Goal: Transaction & Acquisition: Purchase product/service

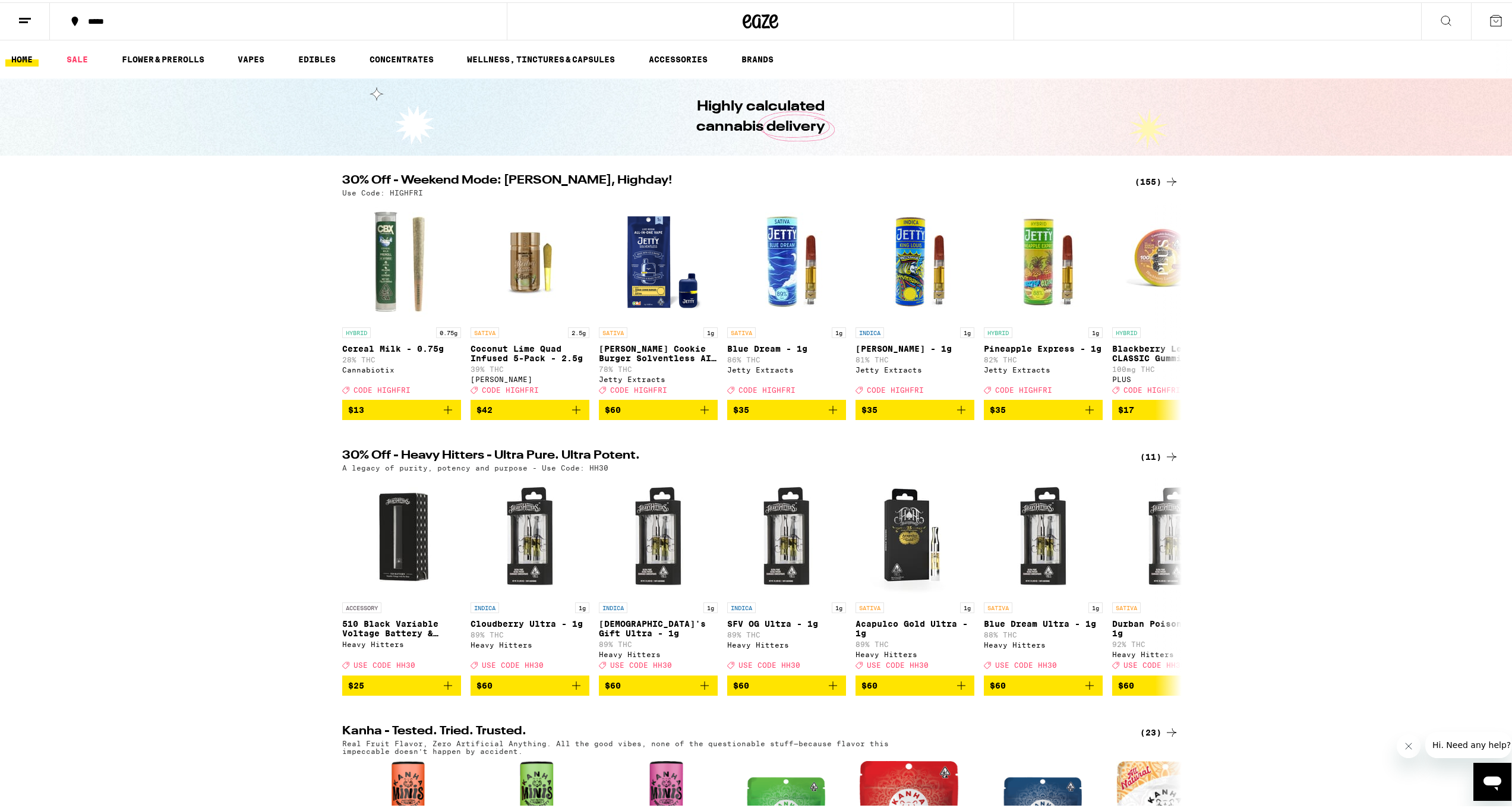
click at [1136, 180] on div "(155)" at bounding box center [1157, 179] width 44 height 15
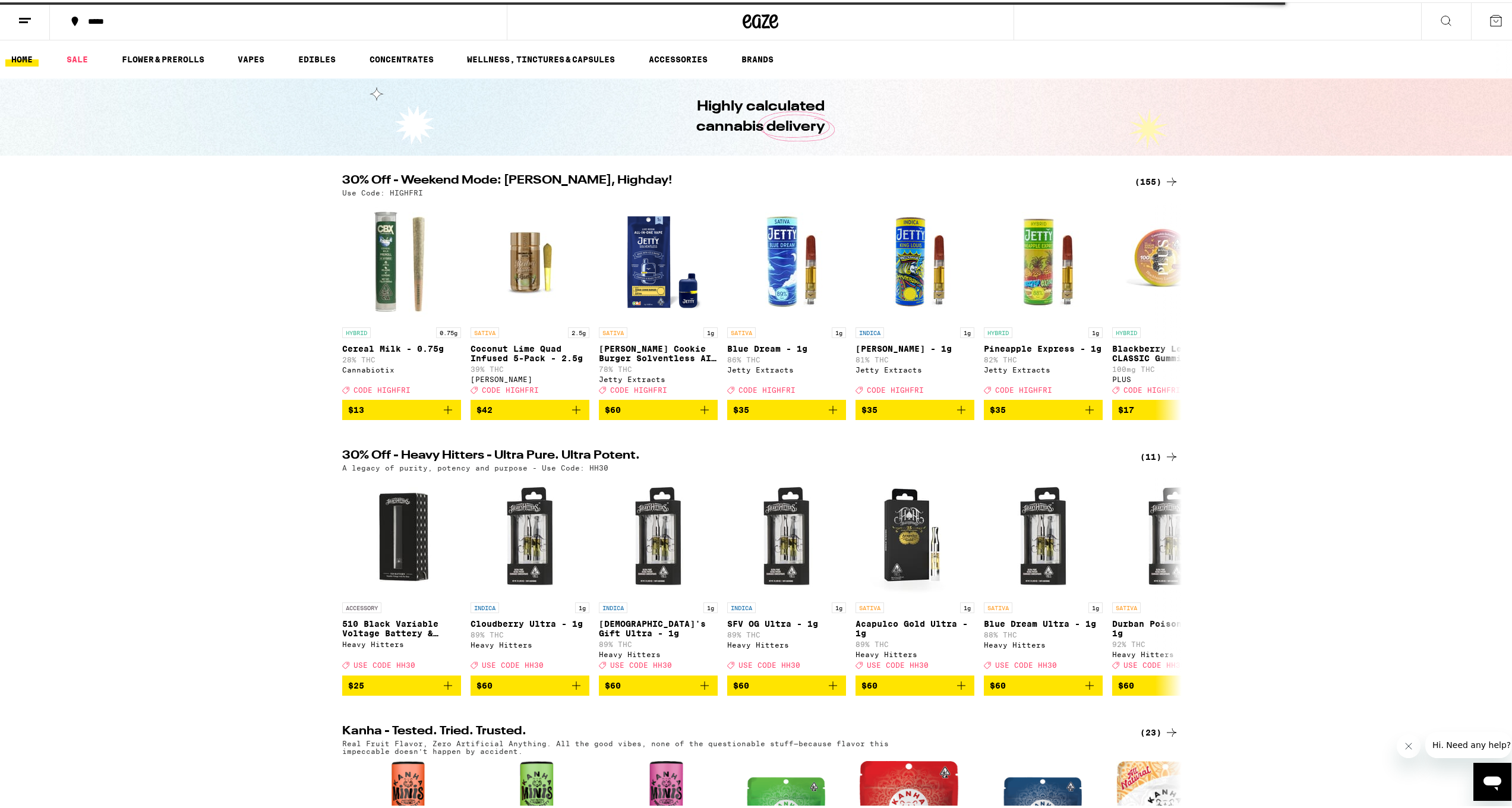
click at [1144, 181] on div "(155)" at bounding box center [1157, 179] width 44 height 15
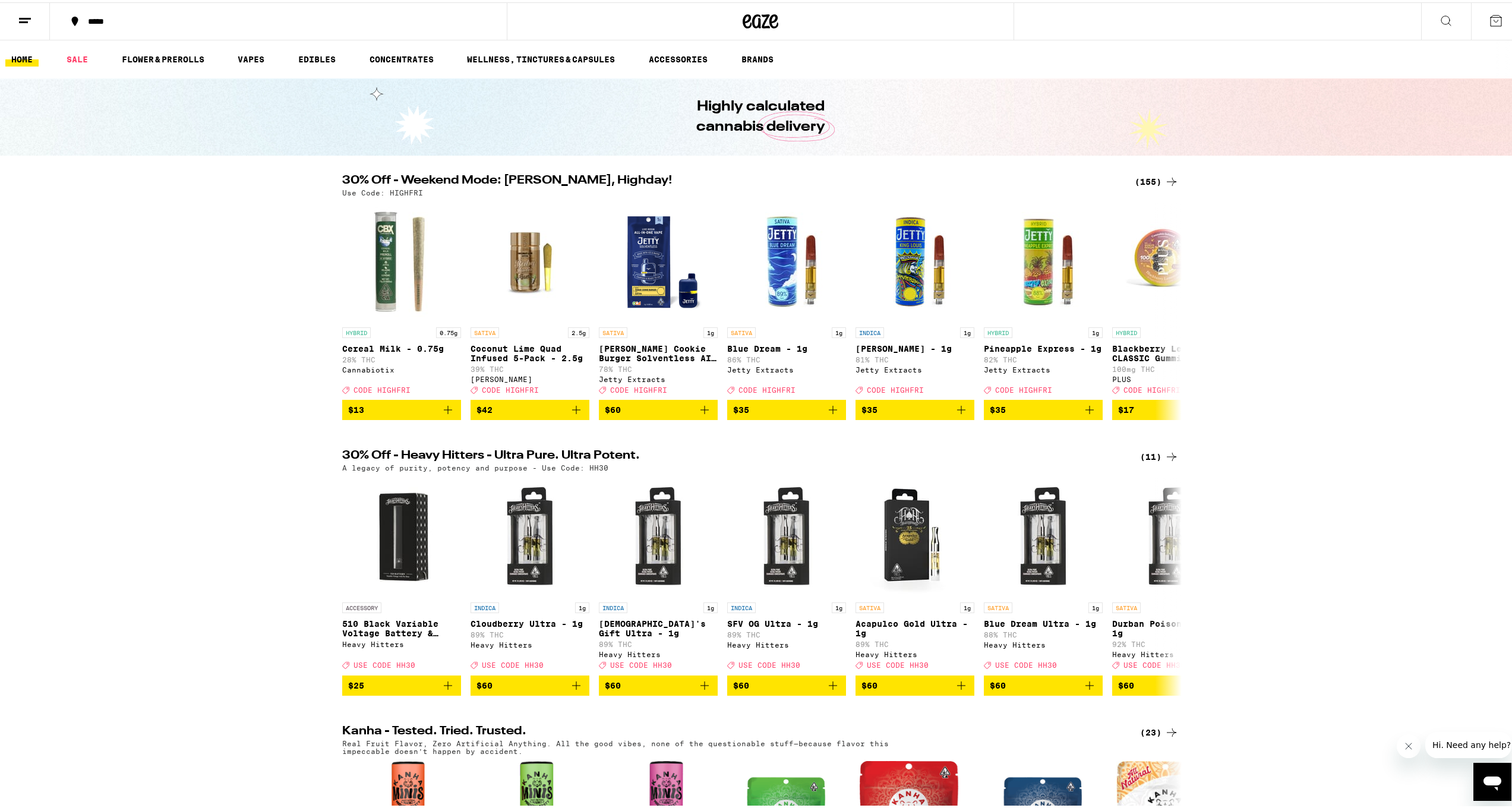
click at [1151, 176] on div "(155)" at bounding box center [1157, 179] width 44 height 15
click at [1144, 177] on div "(155)" at bounding box center [1157, 179] width 44 height 15
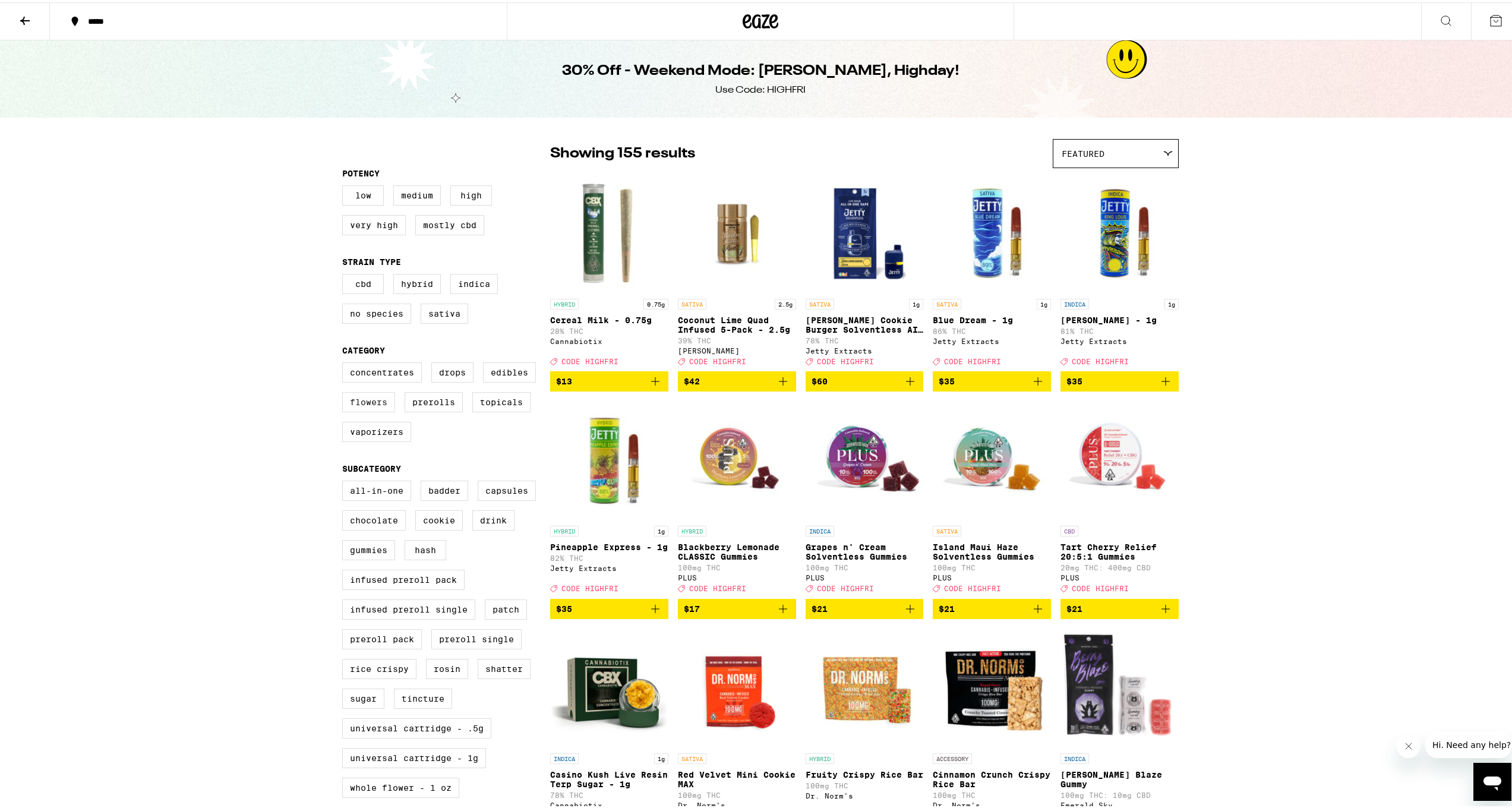
click at [383, 410] on label "Flowers" at bounding box center [368, 400] width 53 height 20
click at [345, 362] on input "Flowers" at bounding box center [345, 362] width 1 height 1
checkbox input "true"
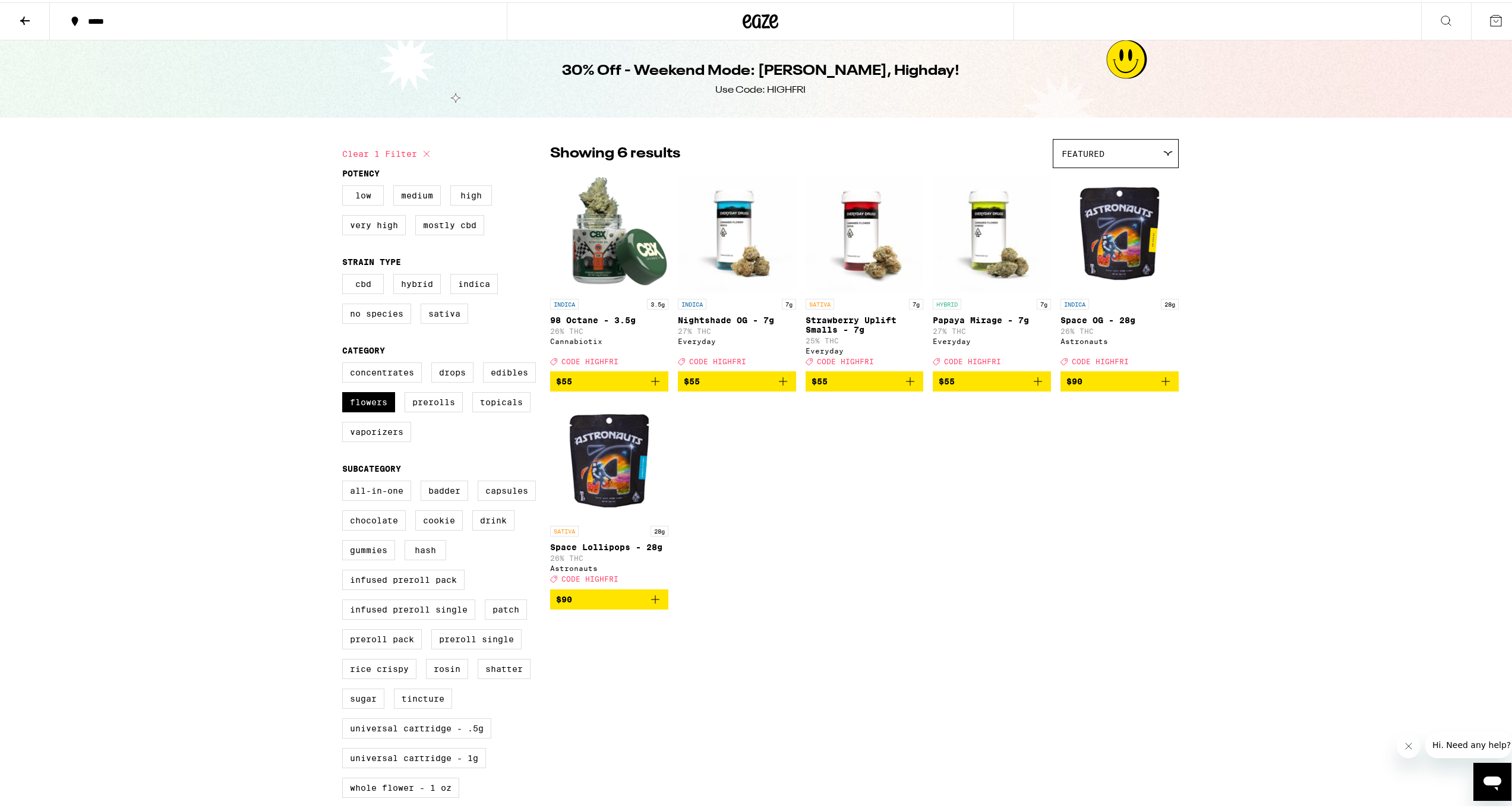
click at [753, 12] on icon at bounding box center [760, 19] width 18 height 15
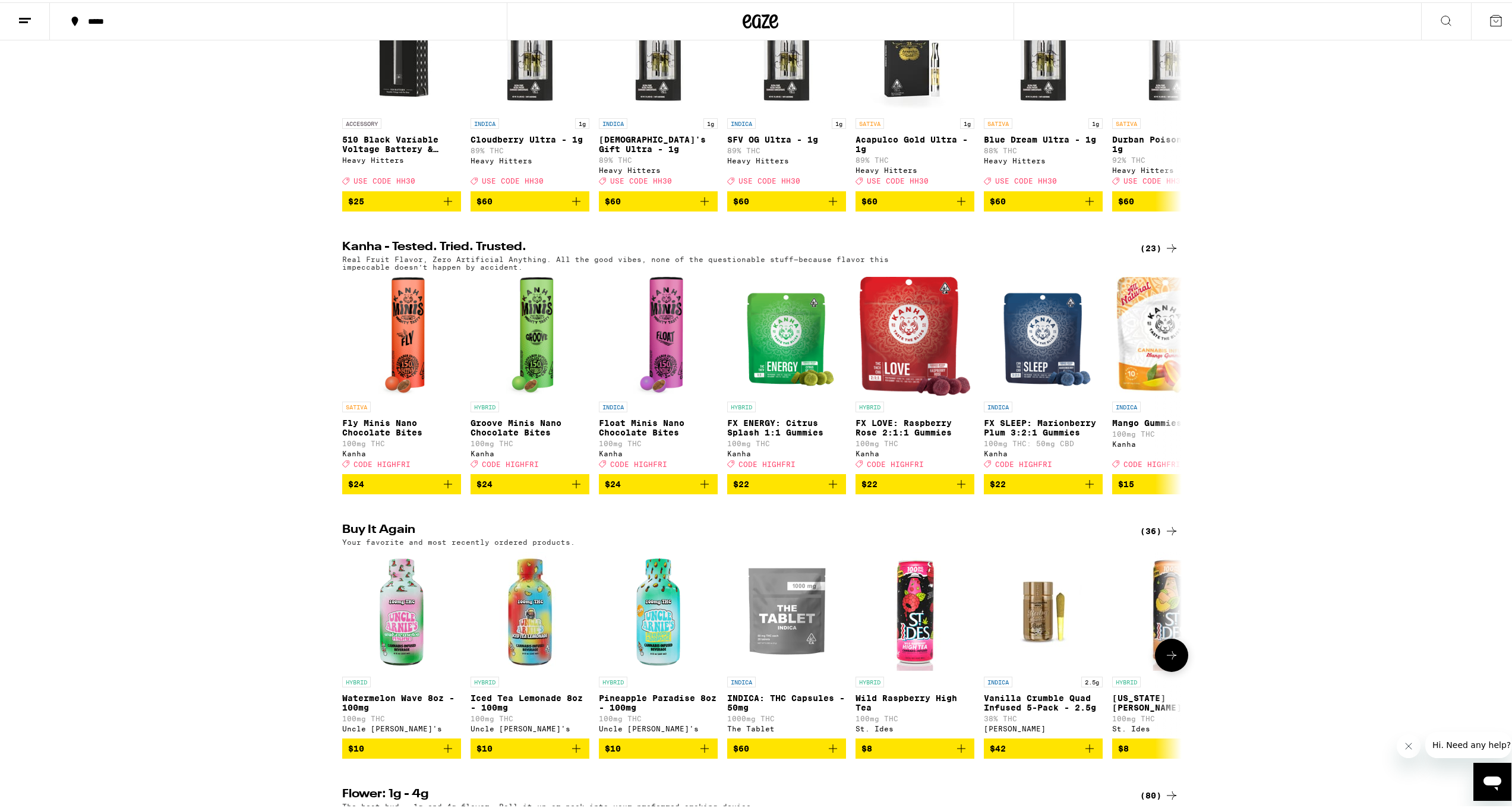
scroll to position [678, 0]
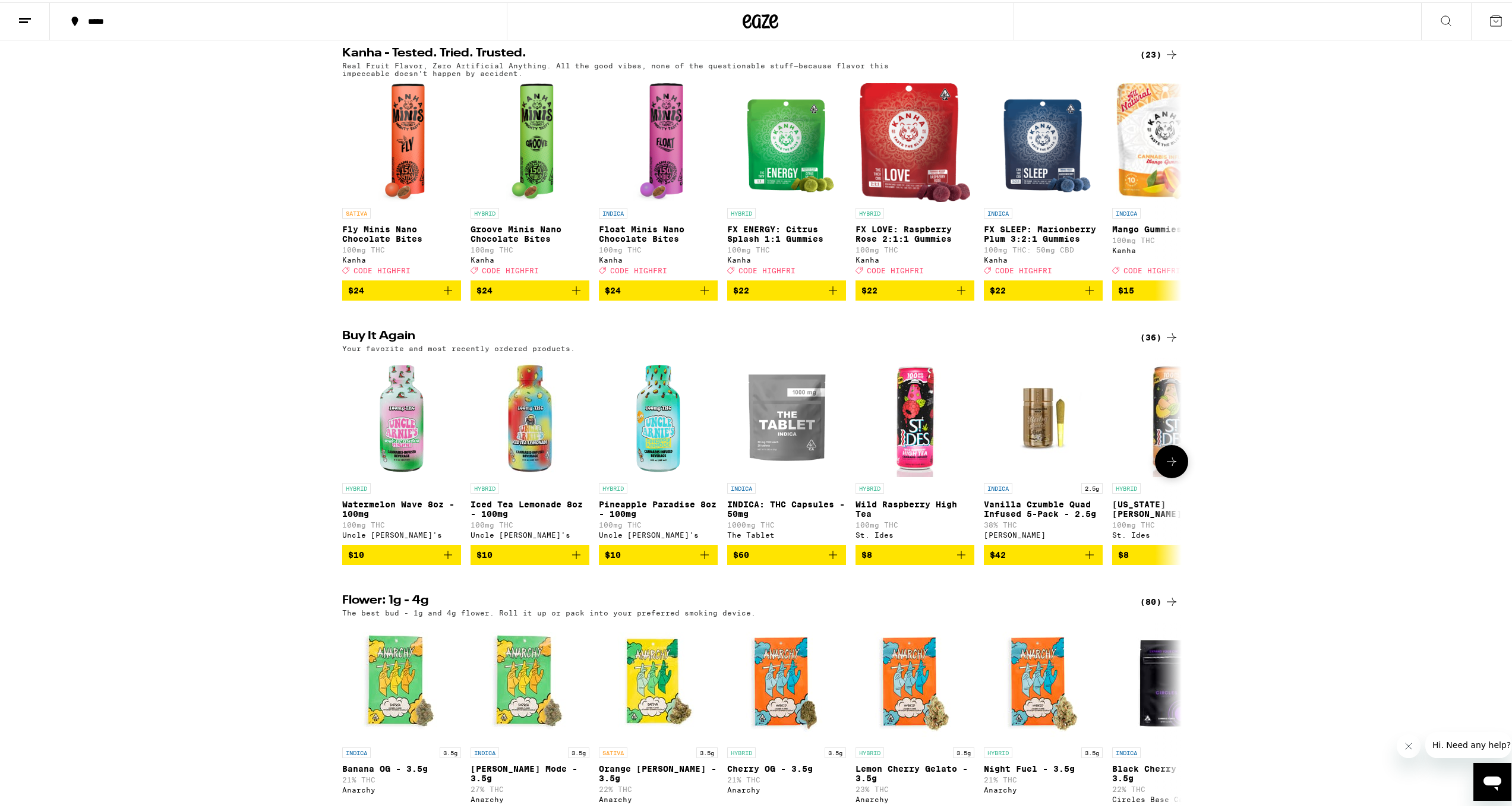
click at [445, 560] on icon "Add to bag" at bounding box center [448, 553] width 15 height 15
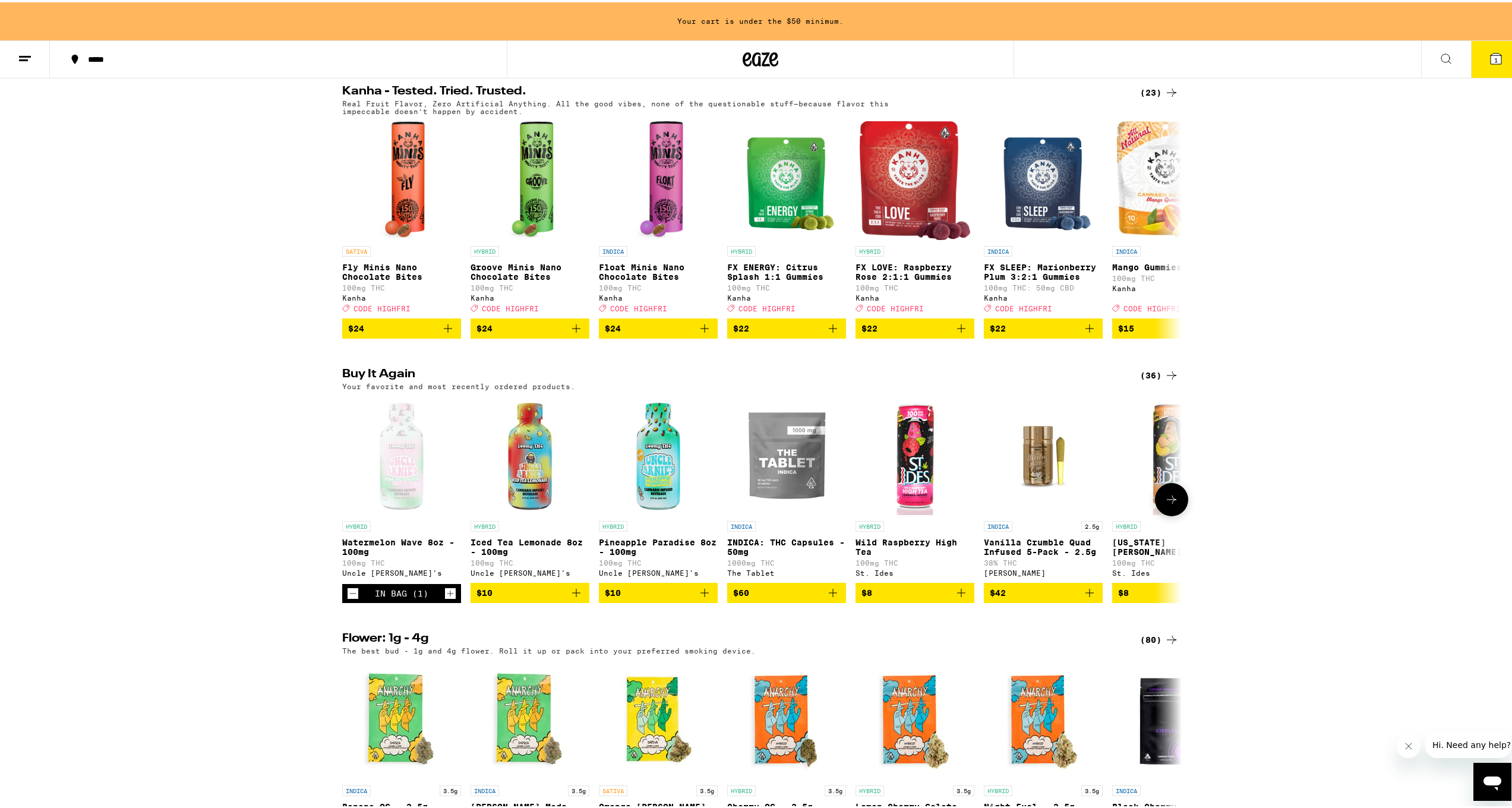
click at [445, 576] on div "HYBRID Watermelon Wave 8oz - 100mg 100mg THC Uncle [PERSON_NAME]'s" at bounding box center [401, 547] width 118 height 57
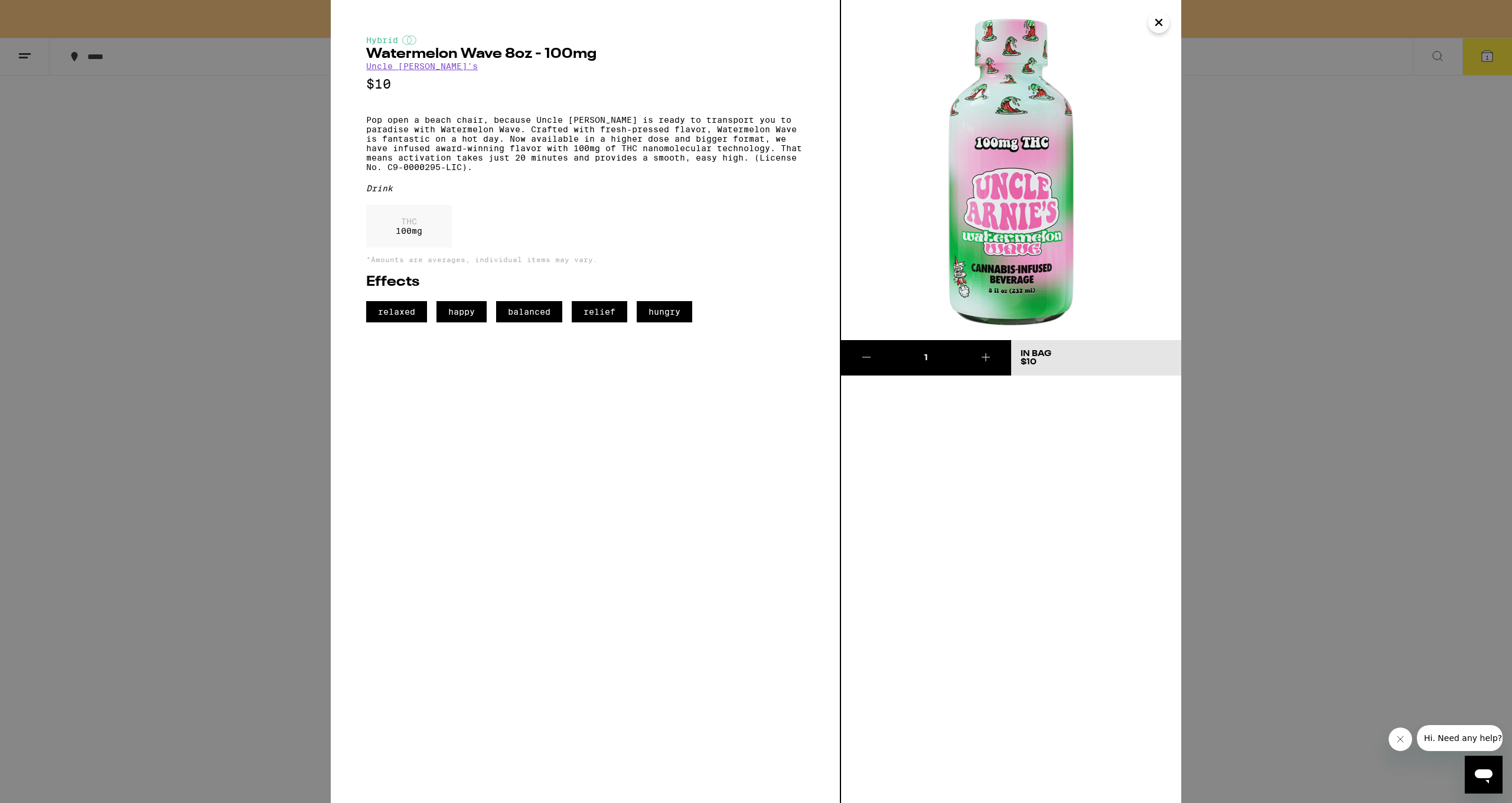
click at [267, 405] on div "Hybrid Watermelon Wave 8oz - 100mg Uncle [PERSON_NAME]'s $10 Pop open a beach c…" at bounding box center [756, 401] width 1512 height 803
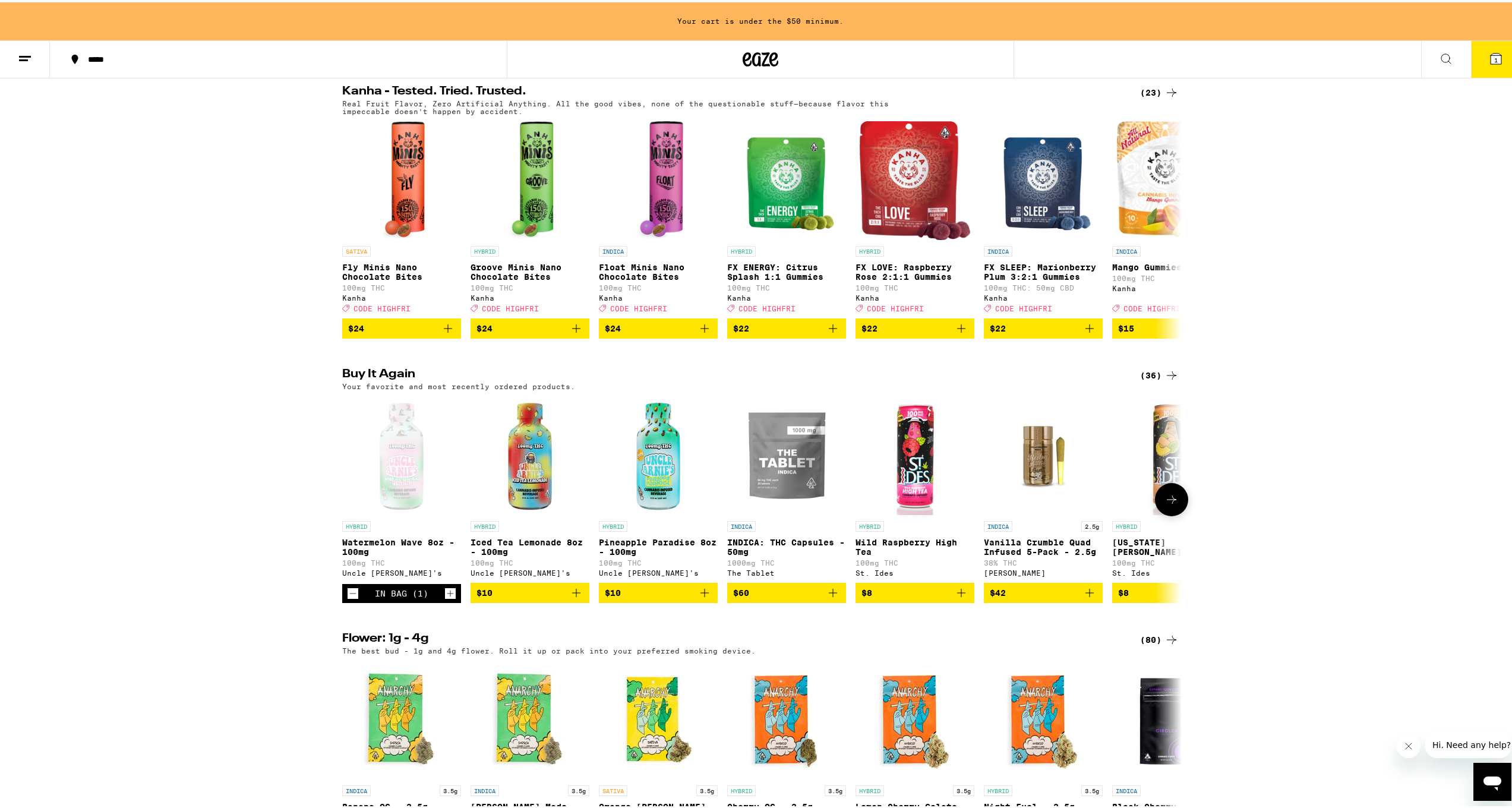
click at [446, 599] on icon "Increment" at bounding box center [450, 591] width 11 height 15
click at [699, 598] on icon "Add to bag" at bounding box center [704, 590] width 15 height 15
click at [701, 599] on icon "Increment" at bounding box center [707, 591] width 11 height 15
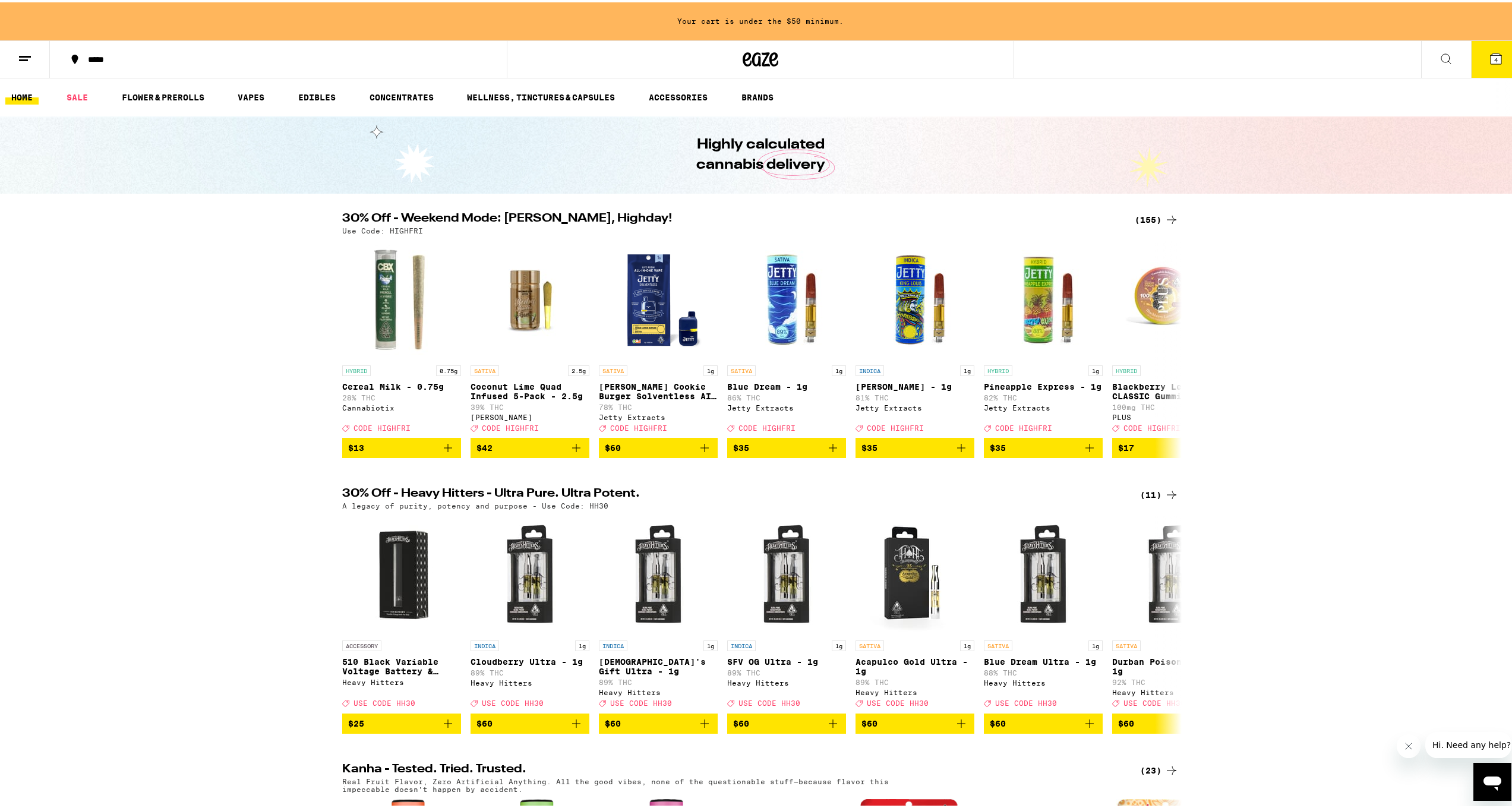
click at [1151, 215] on div "(155)" at bounding box center [1157, 217] width 44 height 15
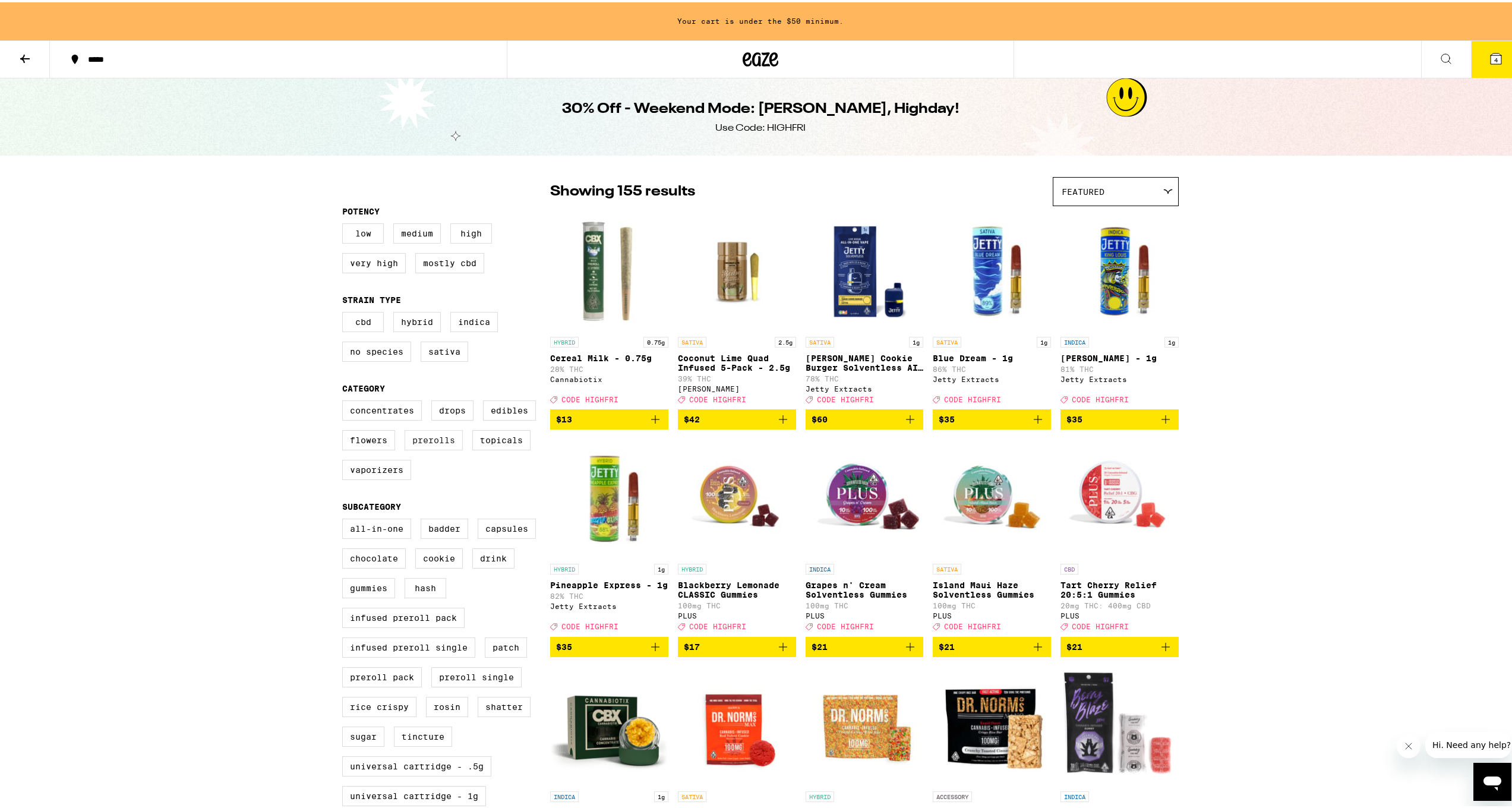
click at [438, 448] on label "Prerolls" at bounding box center [433, 438] width 58 height 20
click at [345, 401] on input "Prerolls" at bounding box center [345, 400] width 1 height 1
checkbox input "true"
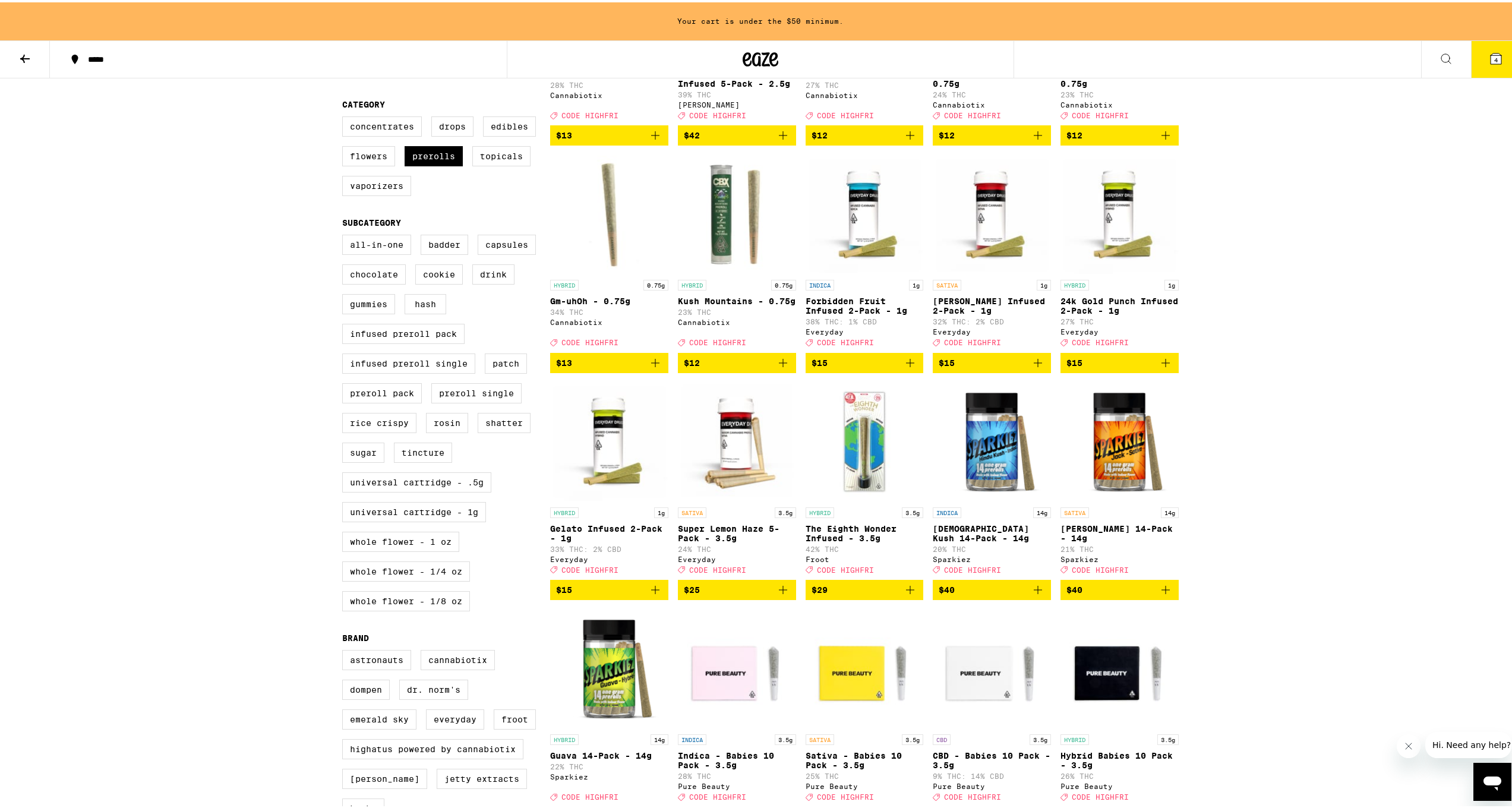
scroll to position [263, 0]
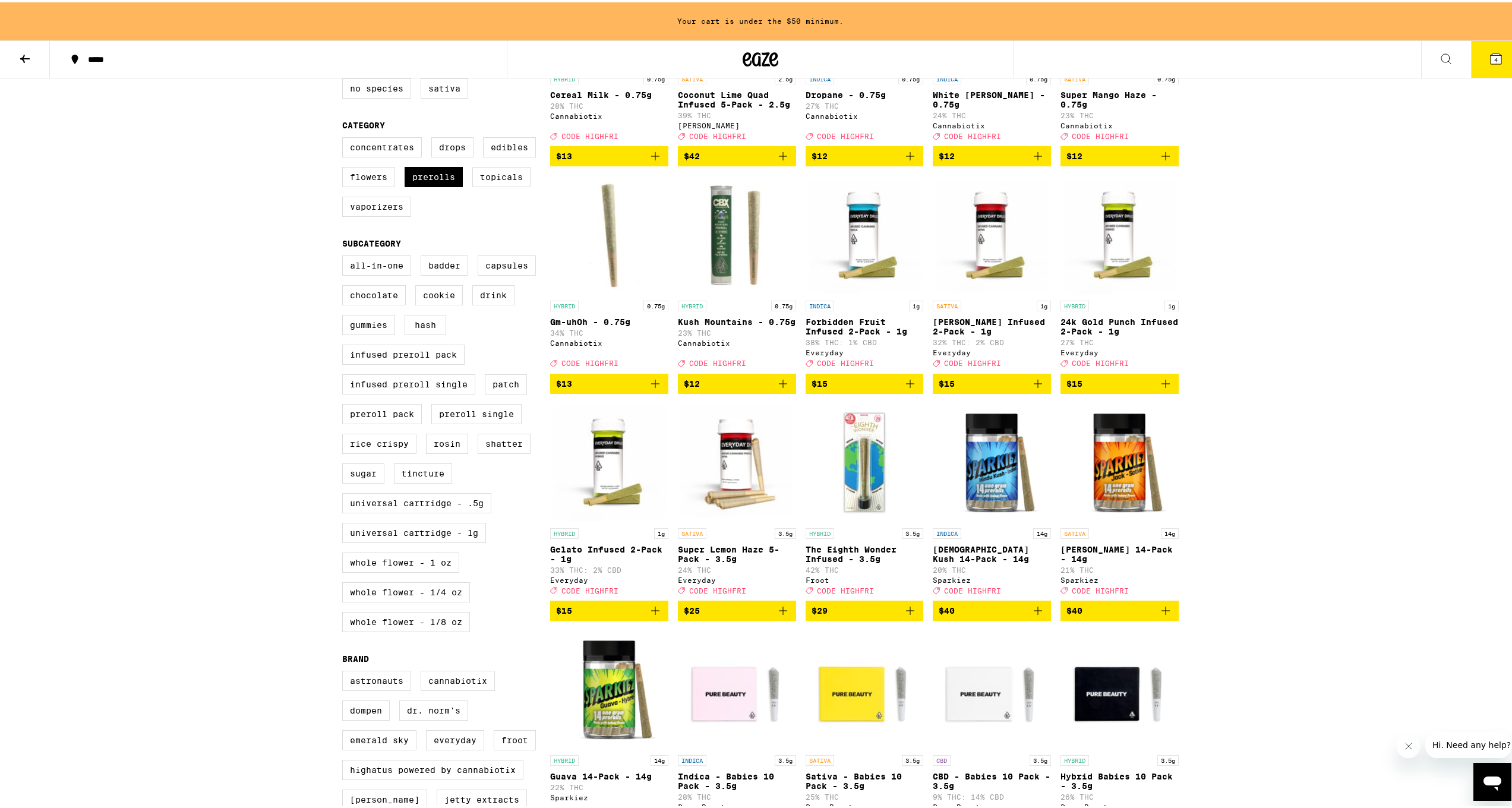
click at [1491, 57] on icon at bounding box center [1496, 57] width 11 height 11
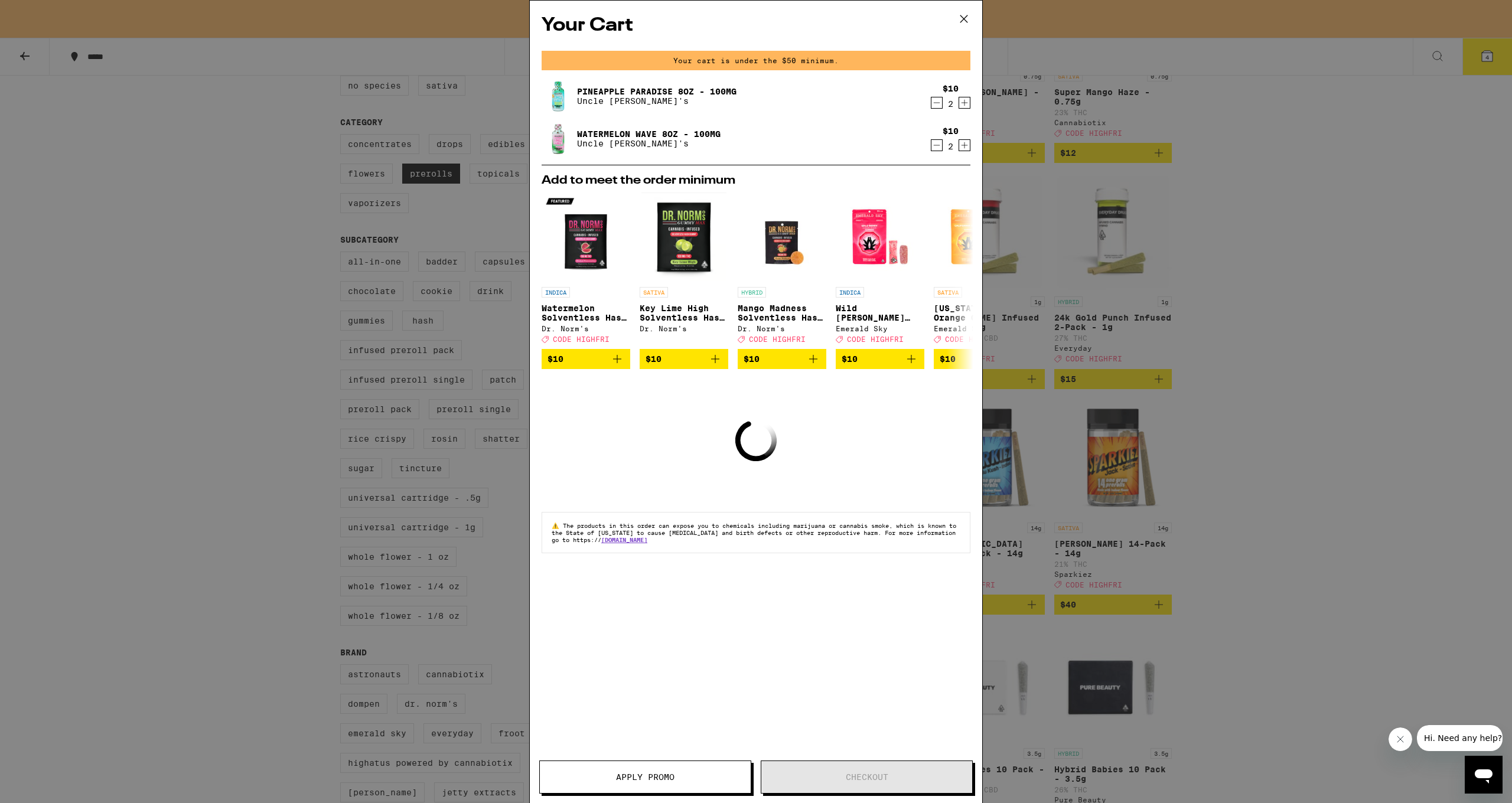
click at [1211, 233] on div "Your Cart Your cart is under the $50 minimum. Pineapple Paradise 8oz - 100mg Un…" at bounding box center [756, 401] width 1512 height 803
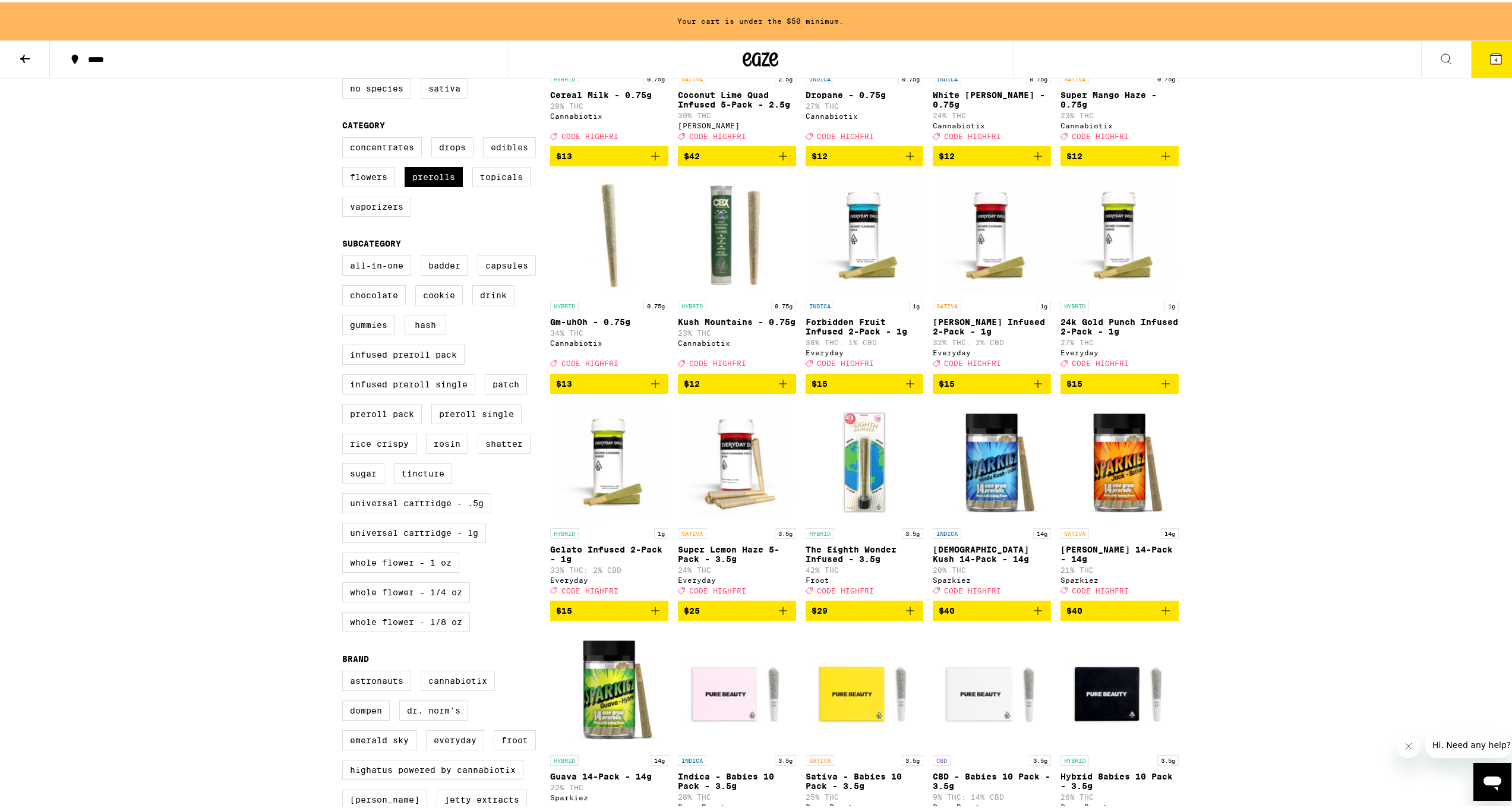
click at [513, 150] on label "Edibles" at bounding box center [509, 144] width 53 height 20
click at [345, 138] on input "Edibles" at bounding box center [345, 137] width 1 height 1
checkbox input "true"
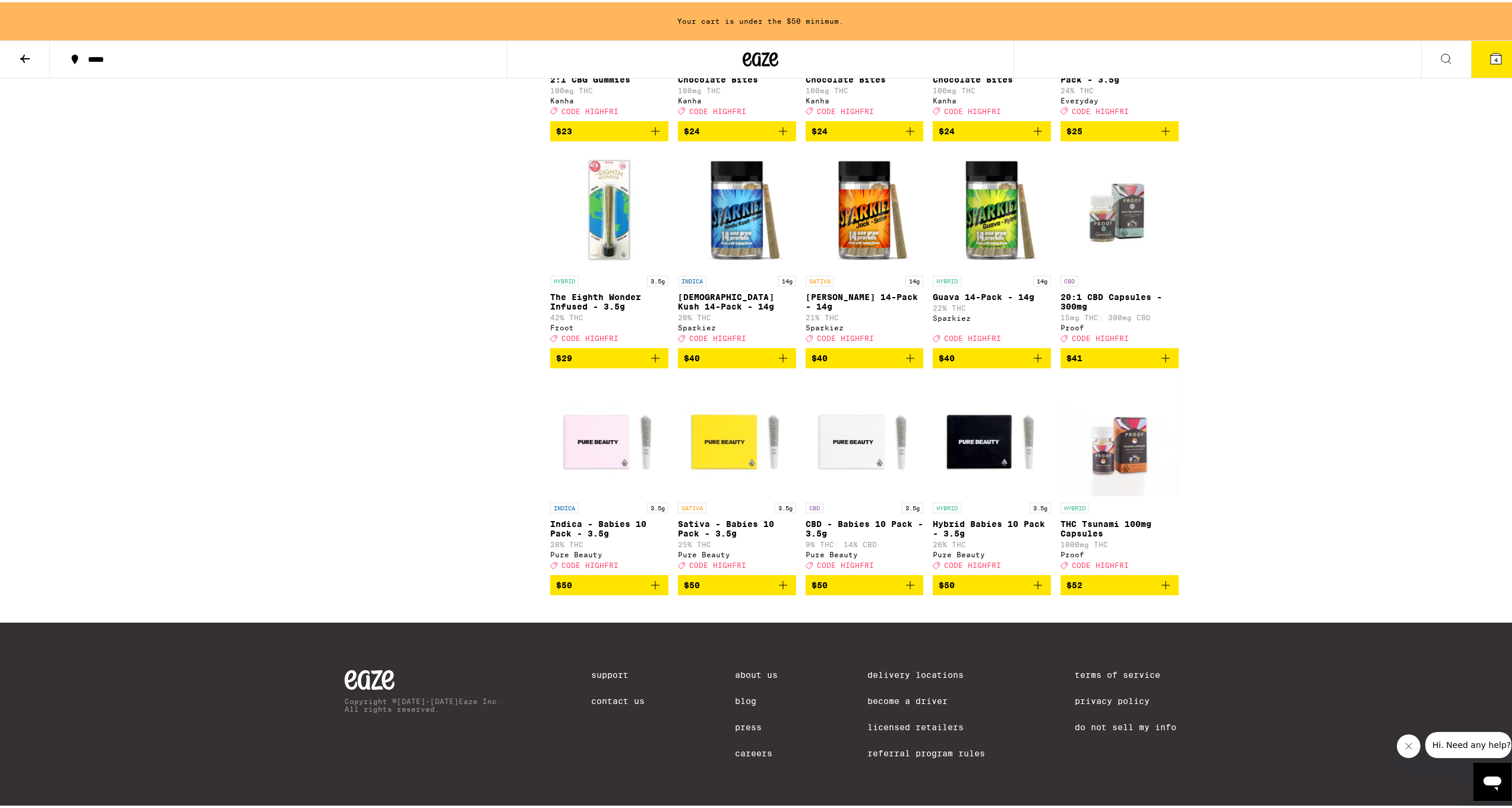
scroll to position [4291, 0]
click at [906, 349] on icon "Add to bag" at bounding box center [910, 355] width 15 height 15
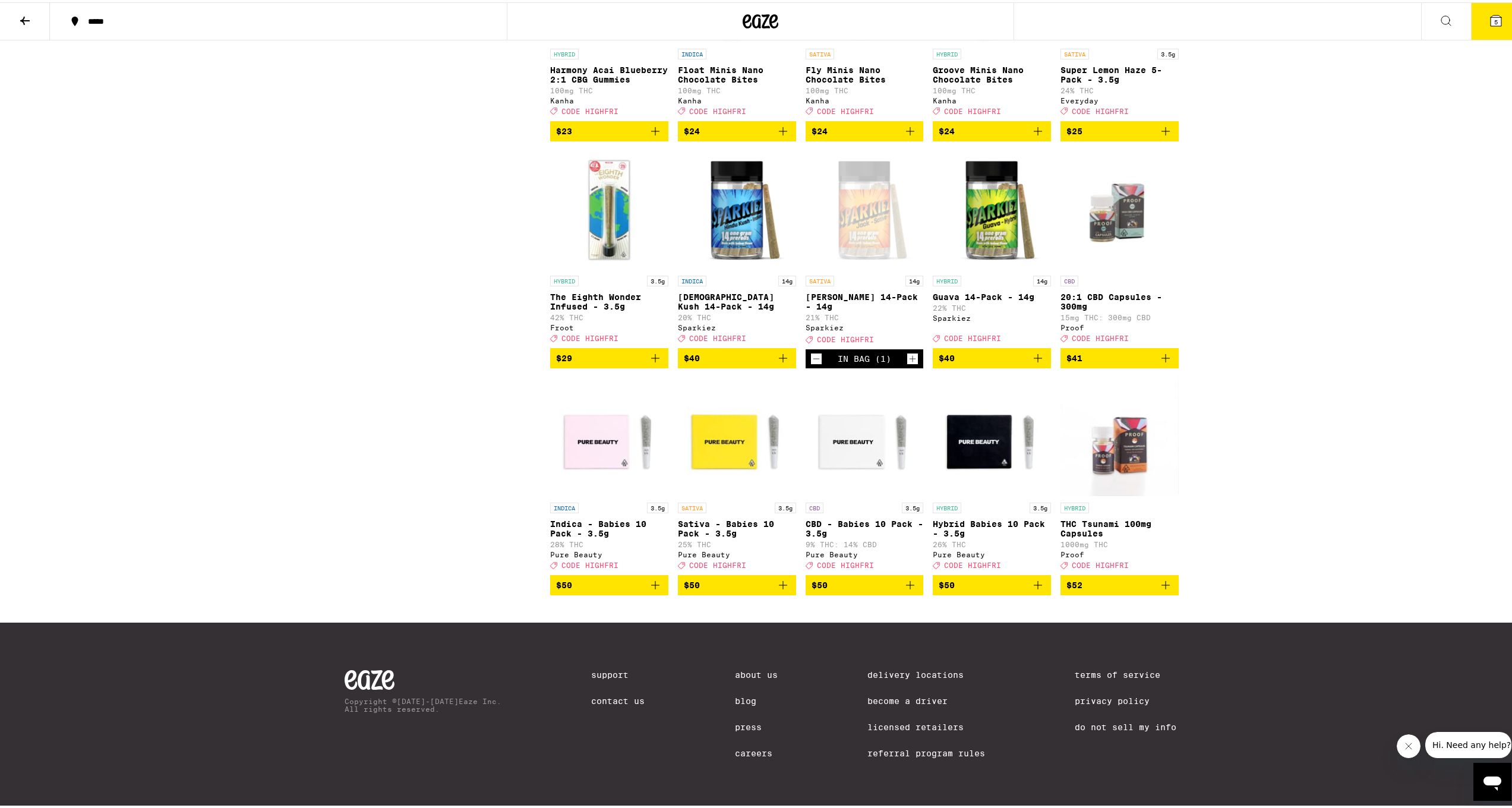
click at [1492, 25] on button "5" at bounding box center [1495, 19] width 50 height 37
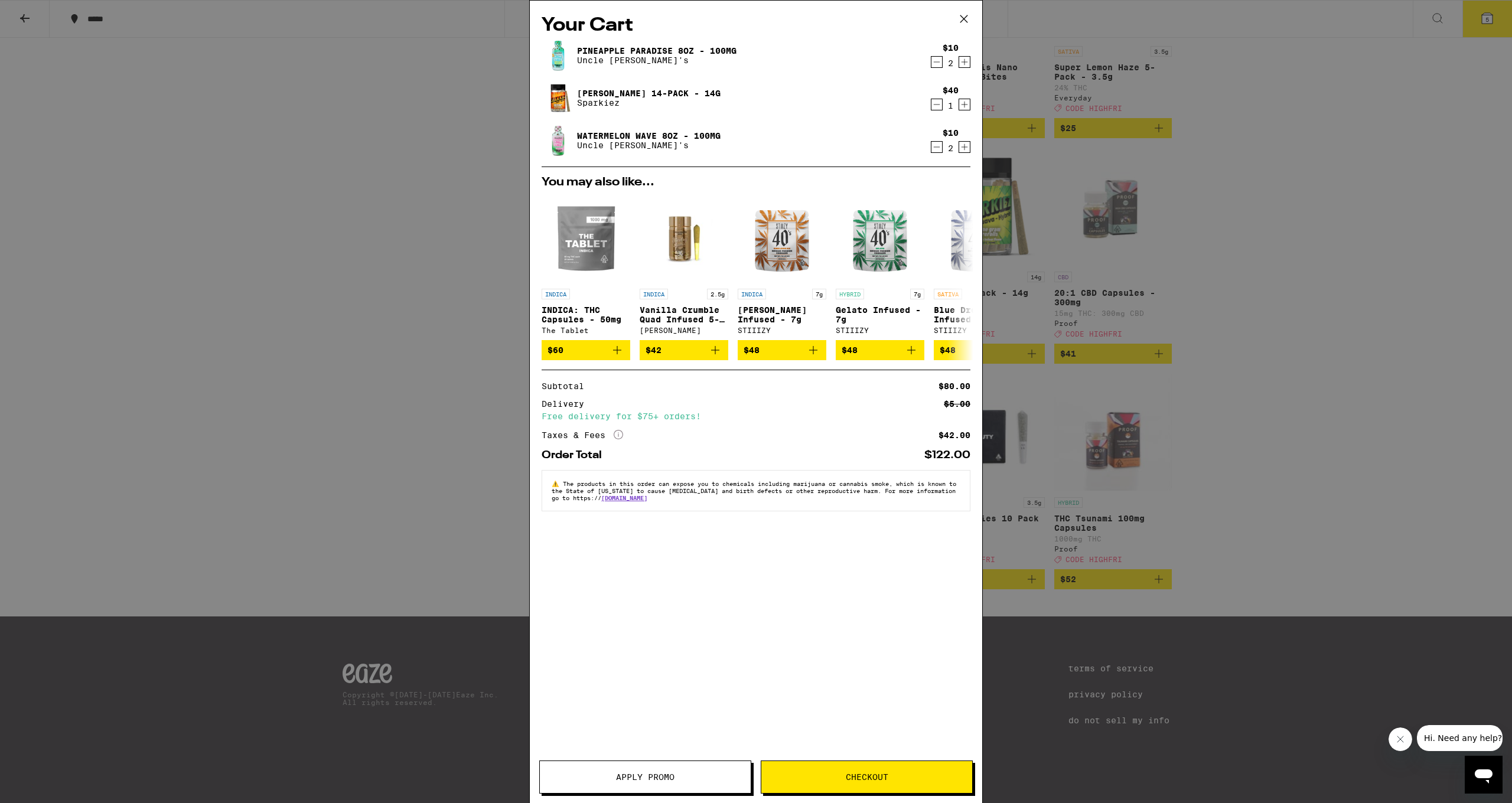
click at [1294, 87] on div "Your Cart Pineapple Paradise 8oz - 100mg Uncle [PERSON_NAME]'s $10 2 Jack 14-Pa…" at bounding box center [756, 401] width 1512 height 803
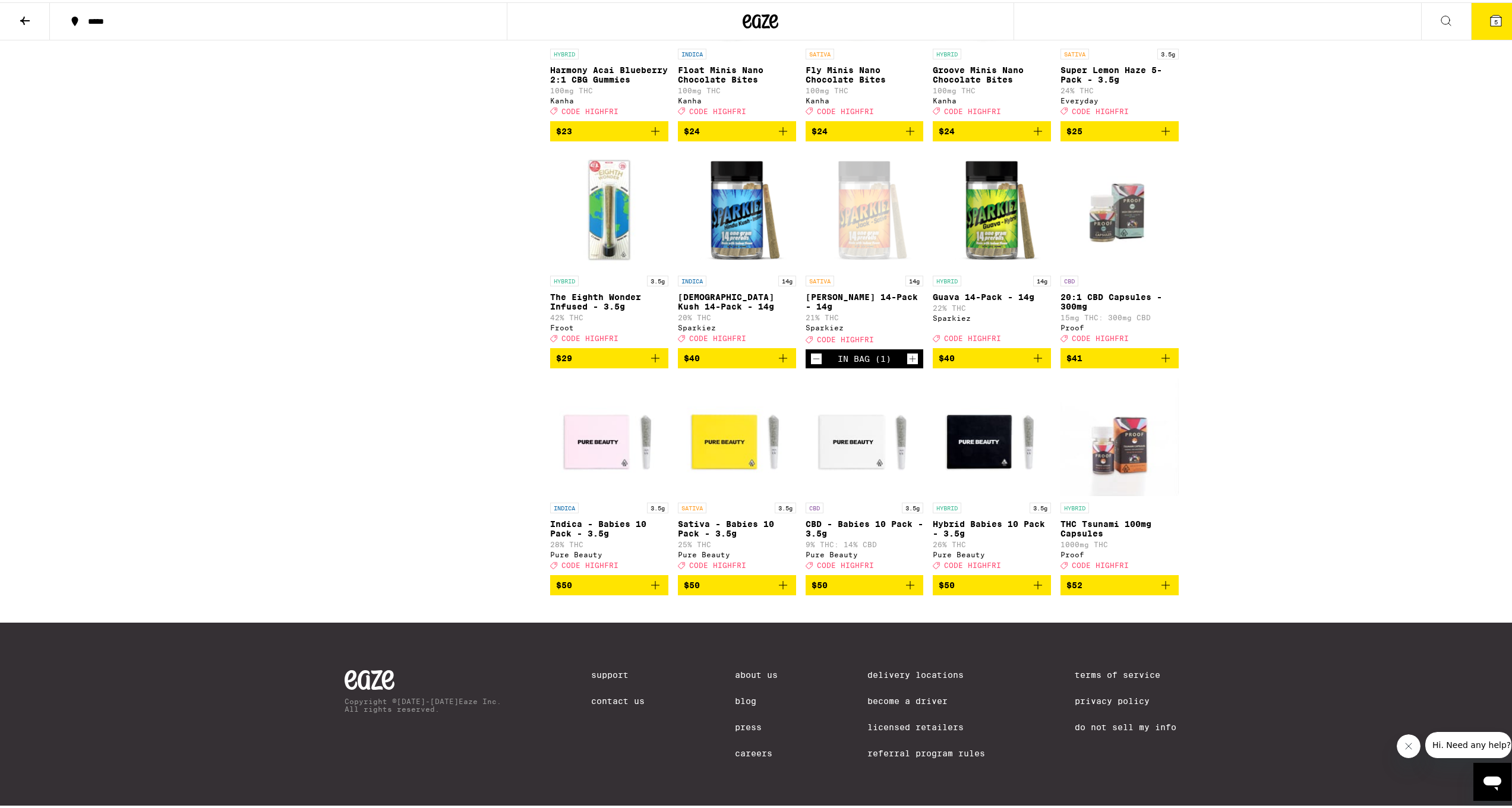
click at [1498, 23] on button "5" at bounding box center [1495, 19] width 50 height 37
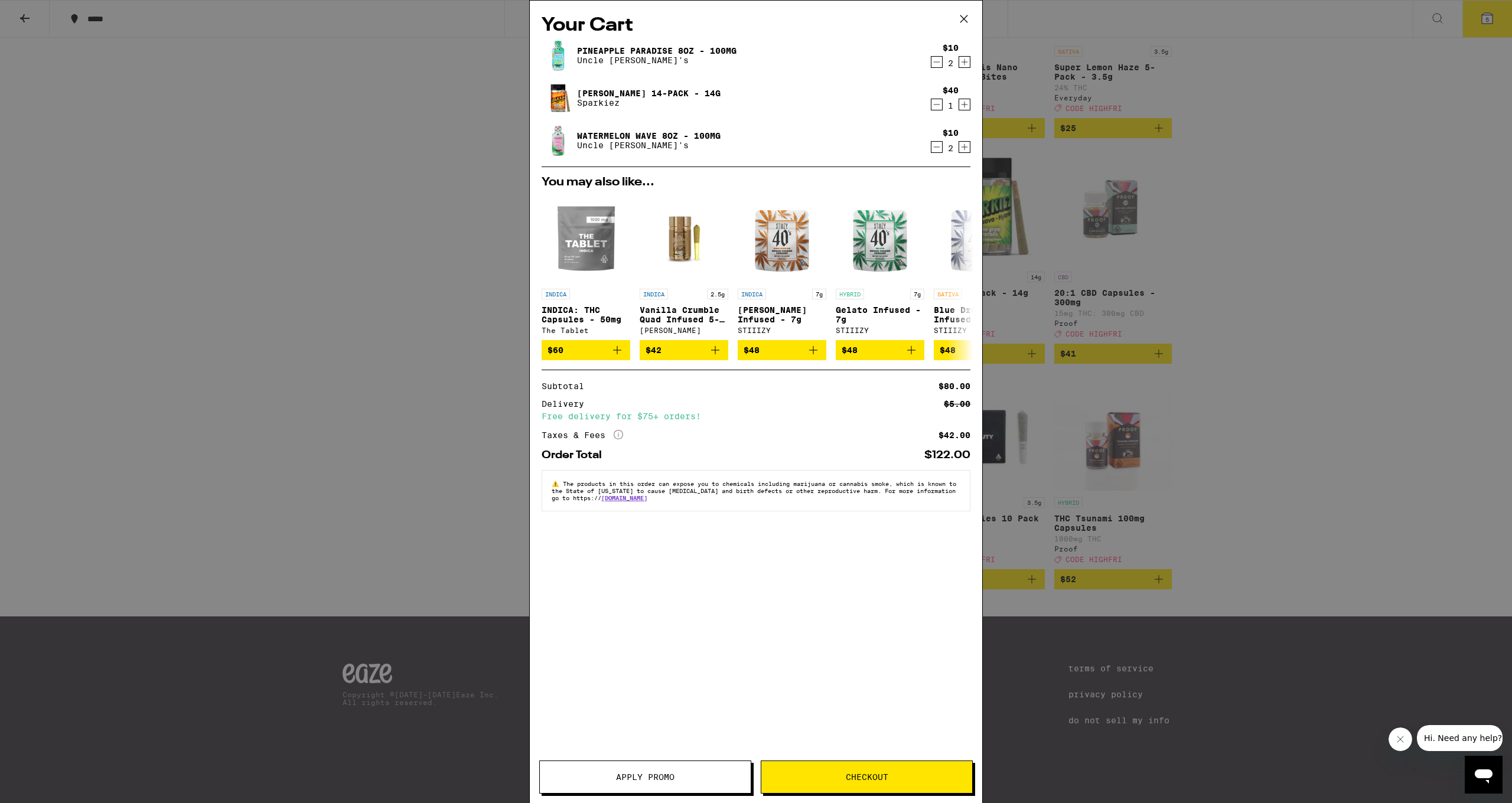
click at [1286, 429] on div "Your Cart Pineapple Paradise 8oz - 100mg Uncle [PERSON_NAME]'s $10 2 Jack 14-Pa…" at bounding box center [756, 401] width 1512 height 803
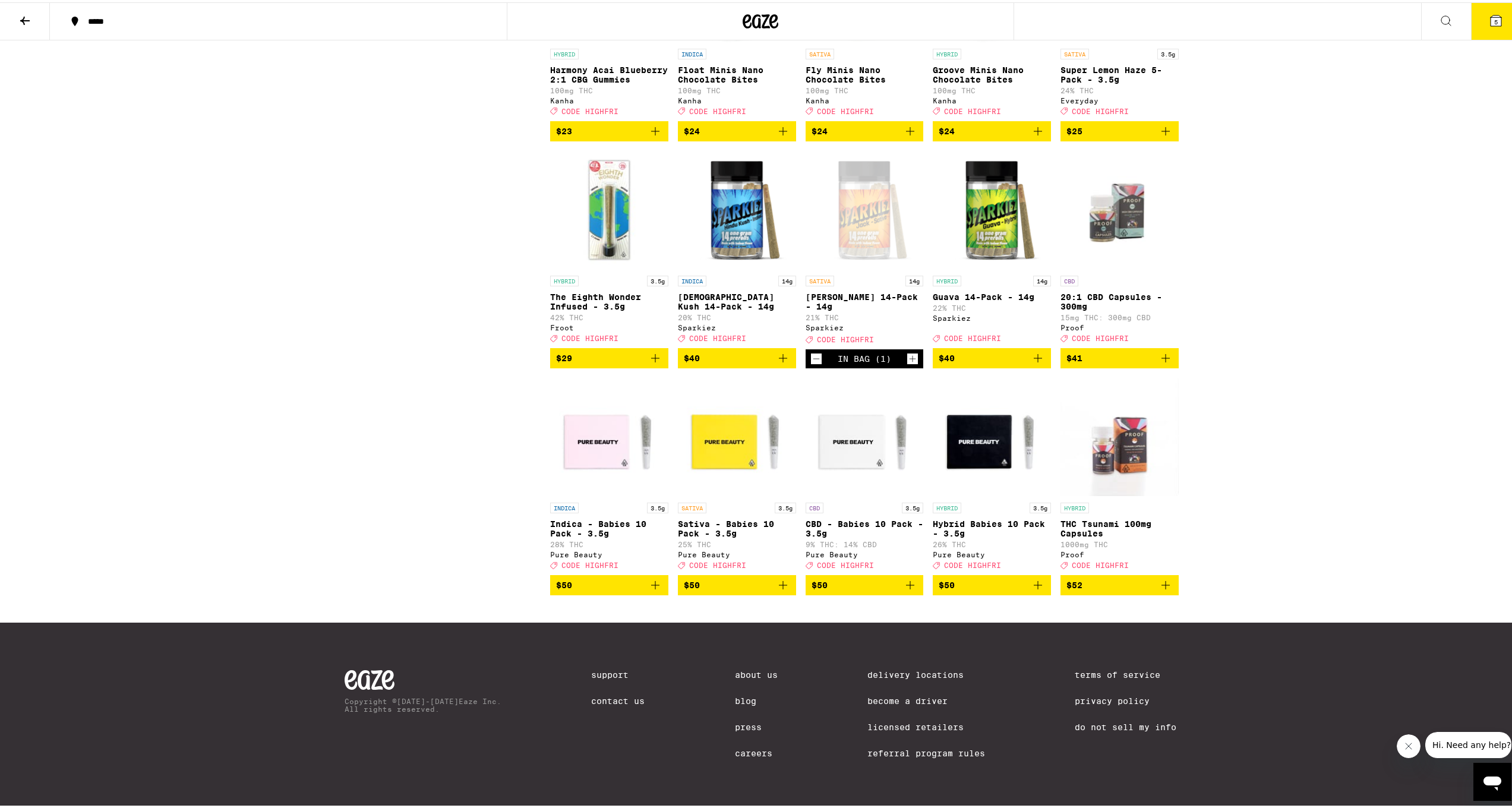
click at [1498, 12] on button "5" at bounding box center [1495, 19] width 50 height 37
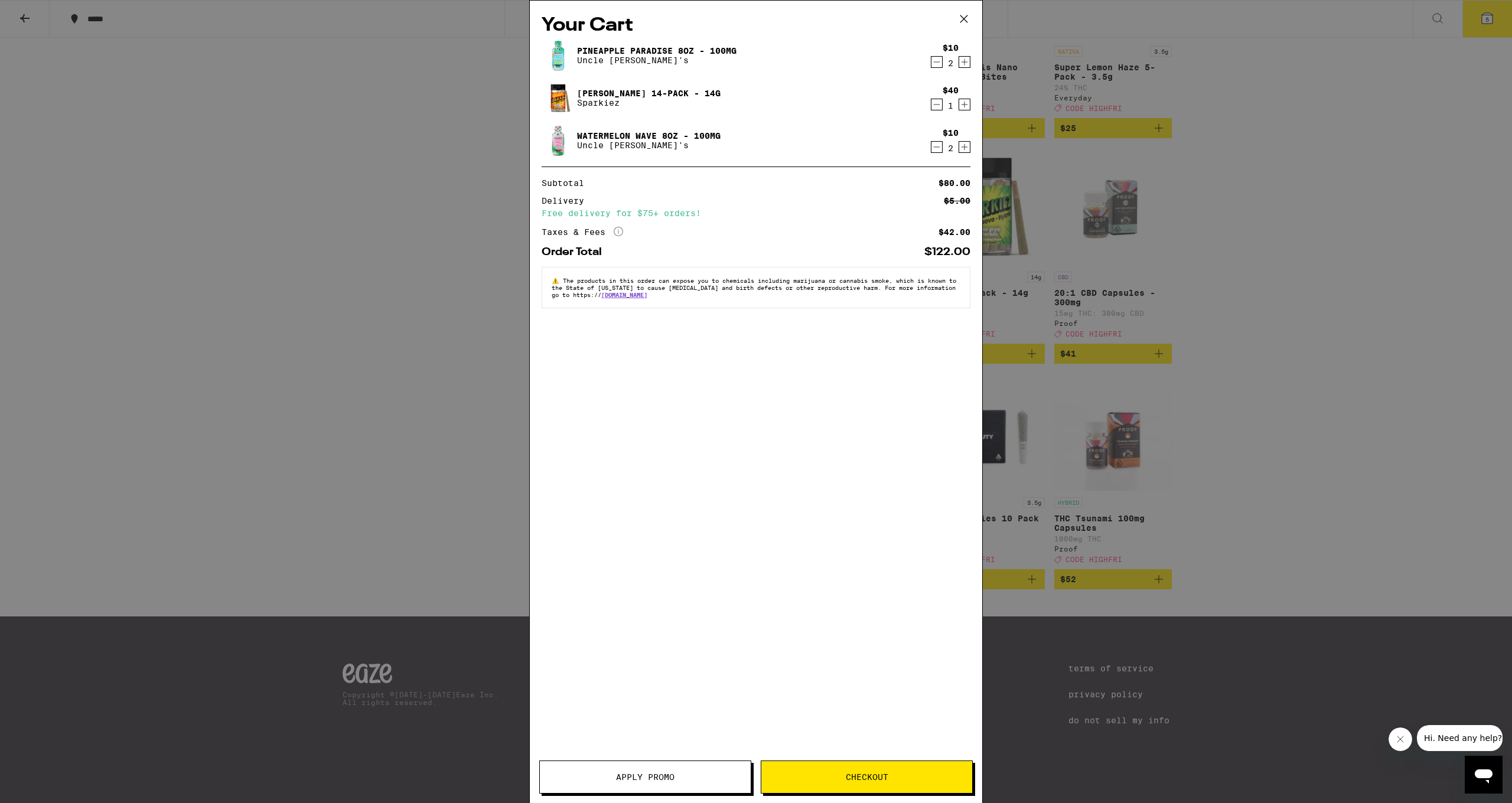
click at [621, 771] on button "Apply Promo" at bounding box center [645, 777] width 212 height 33
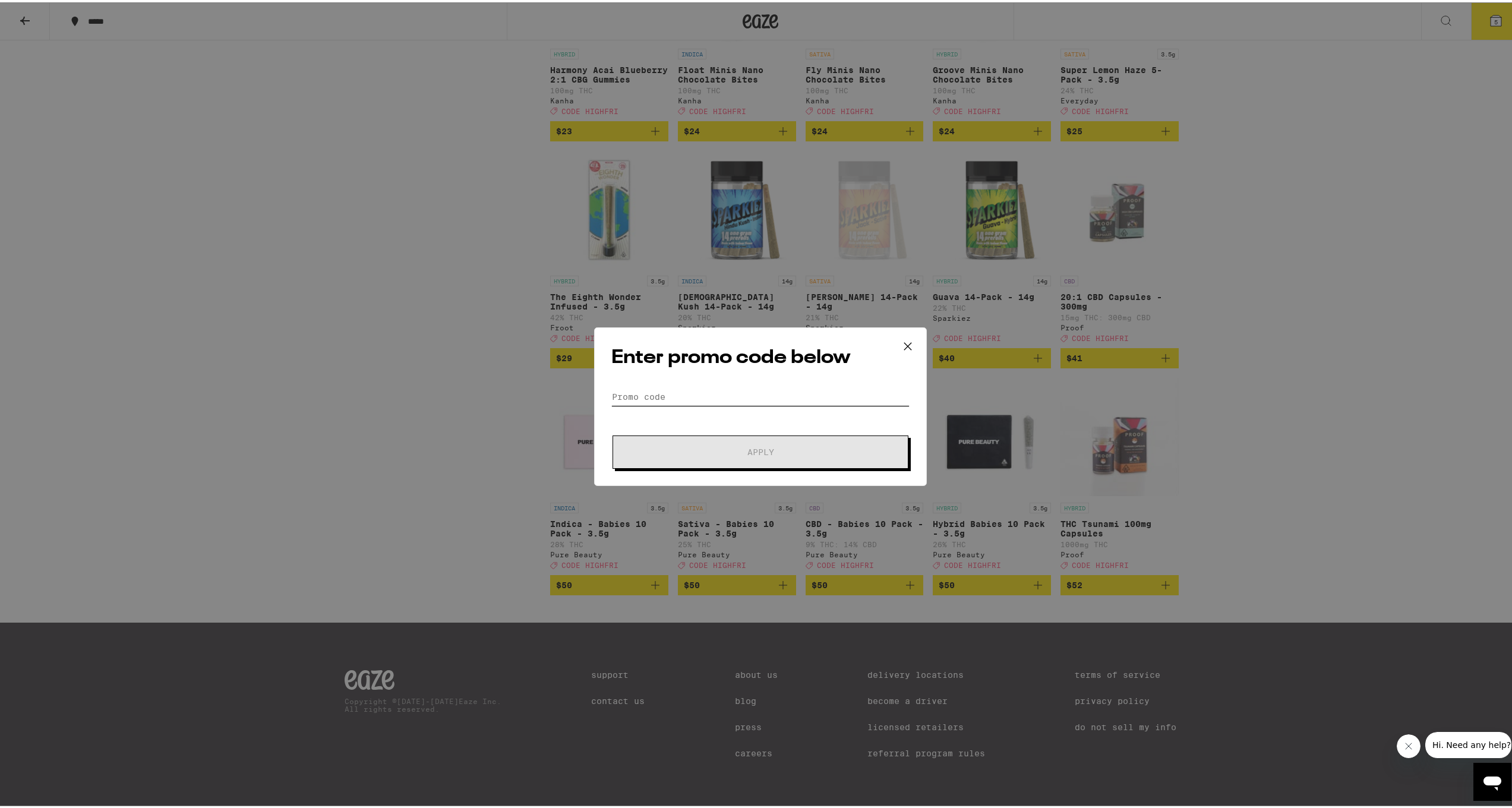
click at [671, 388] on input "Promo Code" at bounding box center [760, 394] width 298 height 18
type input "highfri"
click at [756, 449] on button "Apply" at bounding box center [760, 450] width 296 height 34
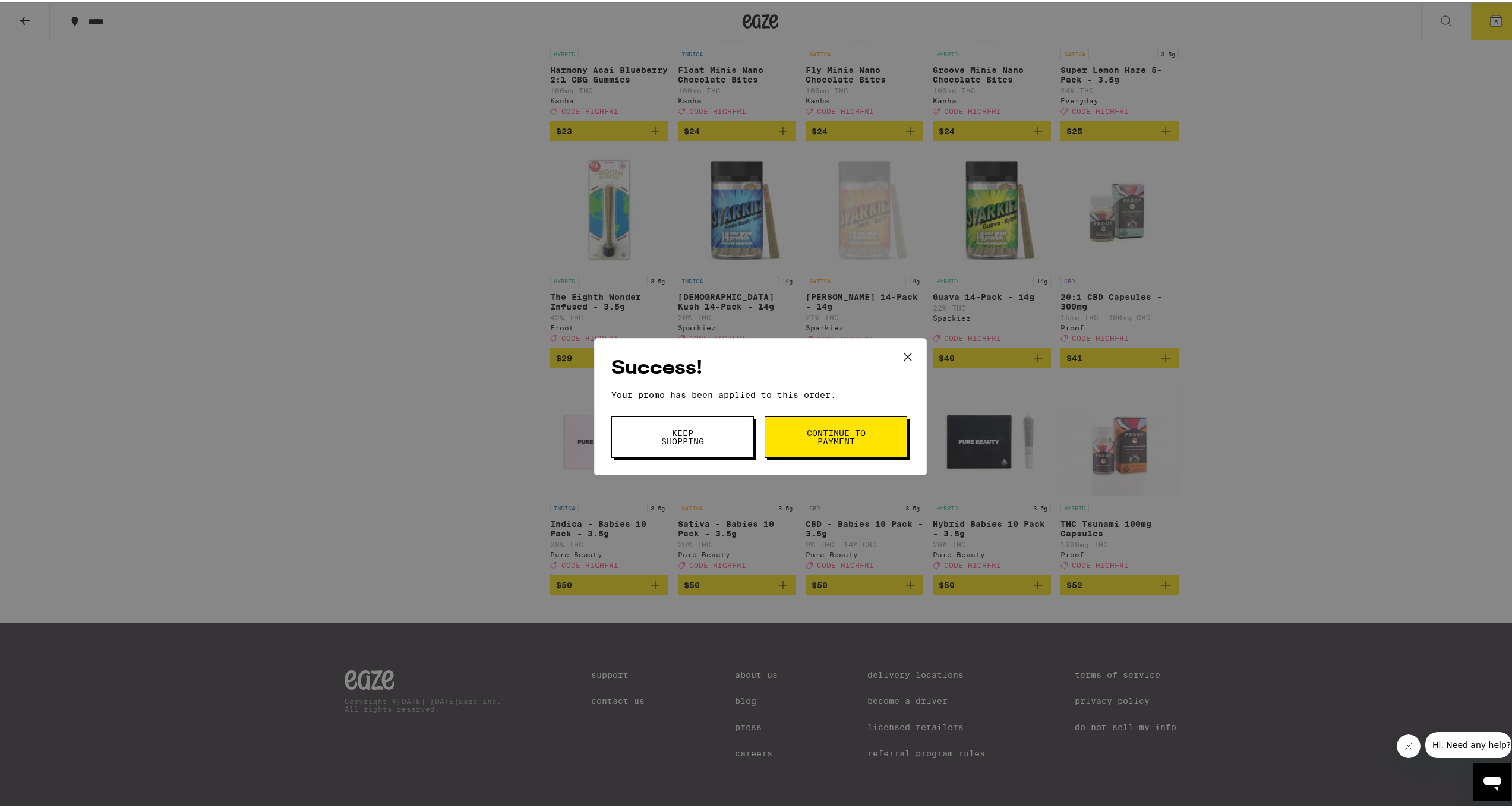
click at [813, 428] on span "Continue to payment" at bounding box center [835, 435] width 60 height 17
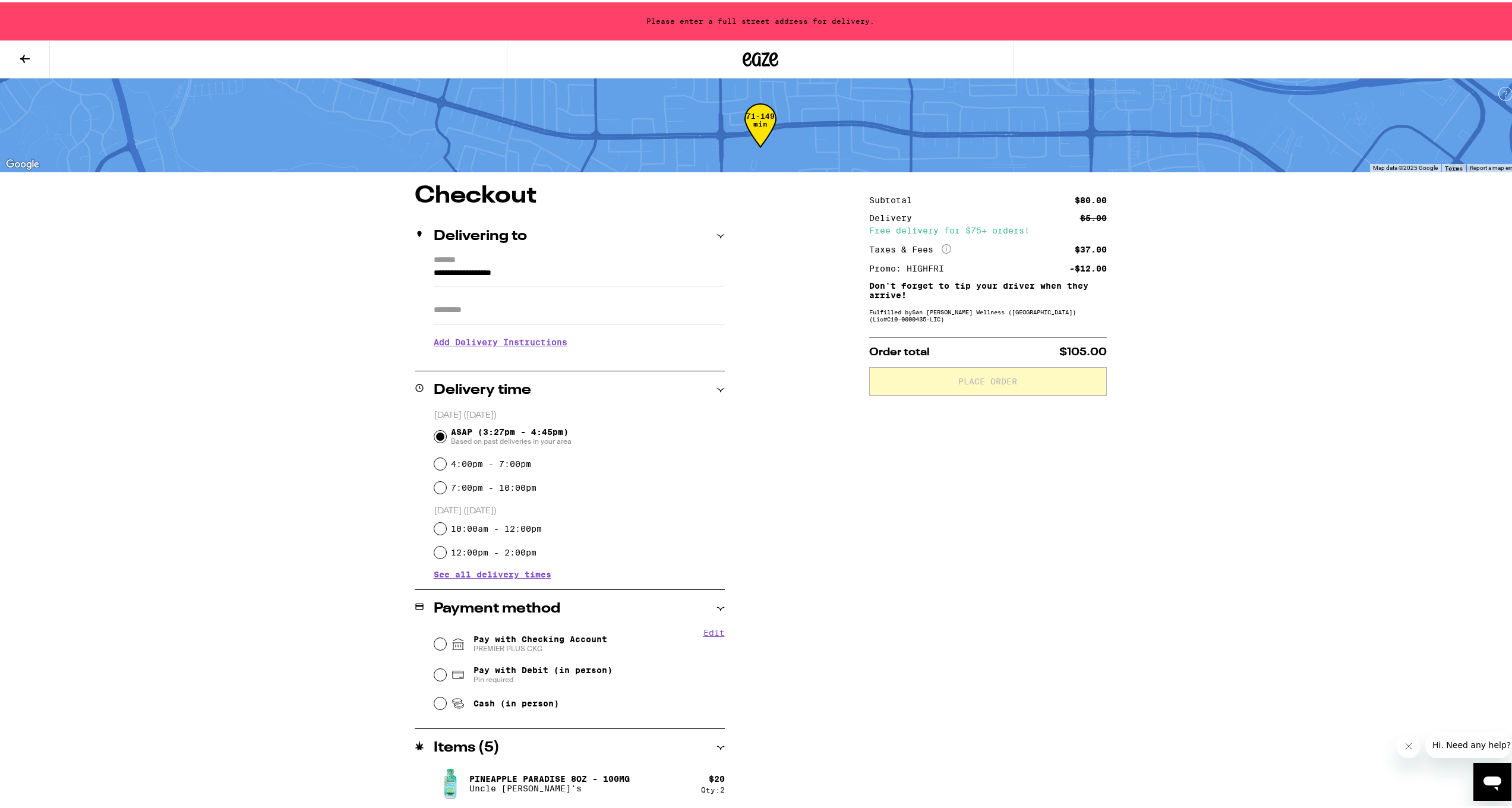
click at [429, 271] on div "**********" at bounding box center [570, 304] width 310 height 102
click at [434, 272] on input "**********" at bounding box center [579, 274] width 291 height 20
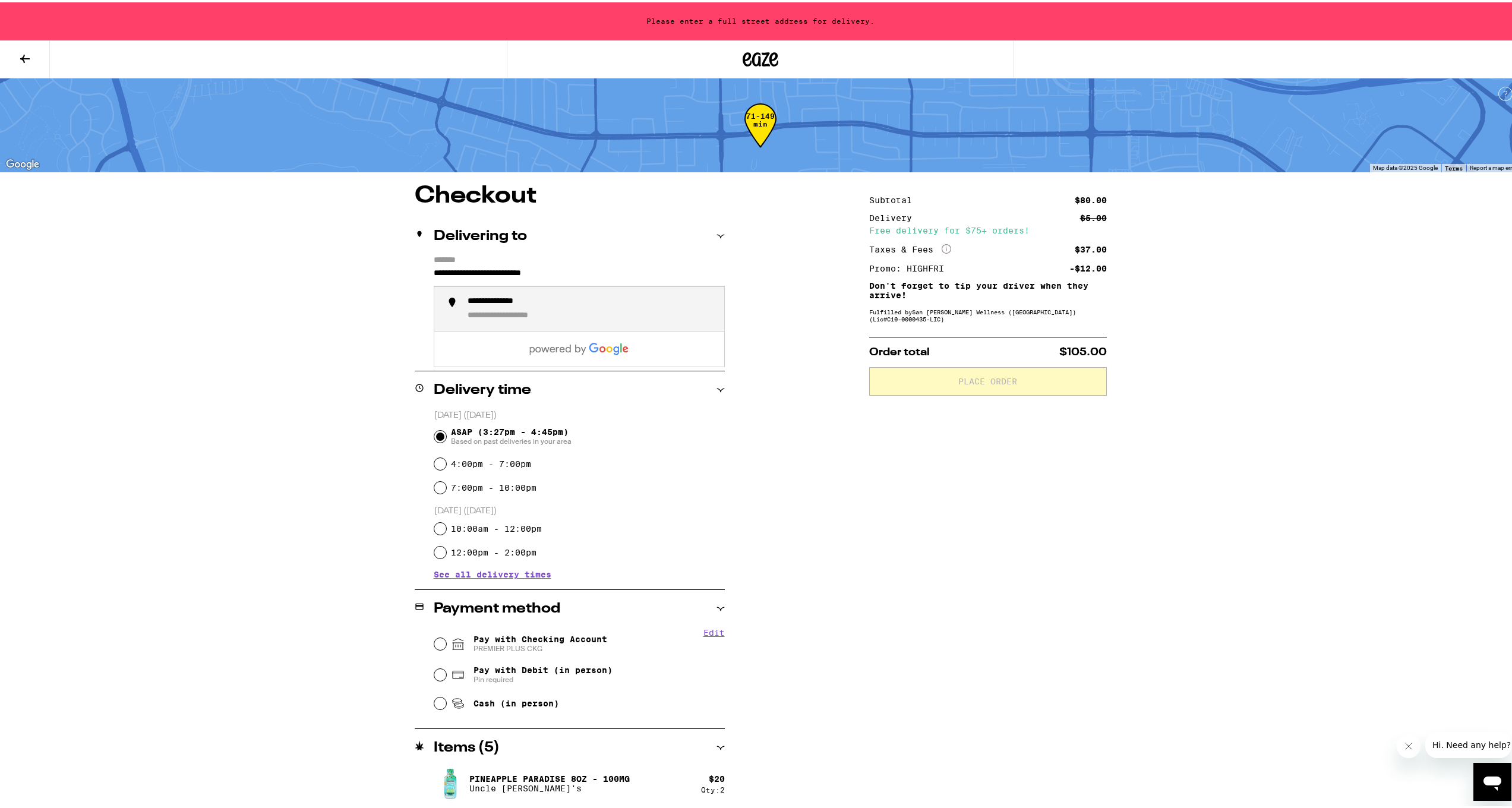
click at [483, 317] on div "**********" at bounding box center [521, 313] width 108 height 11
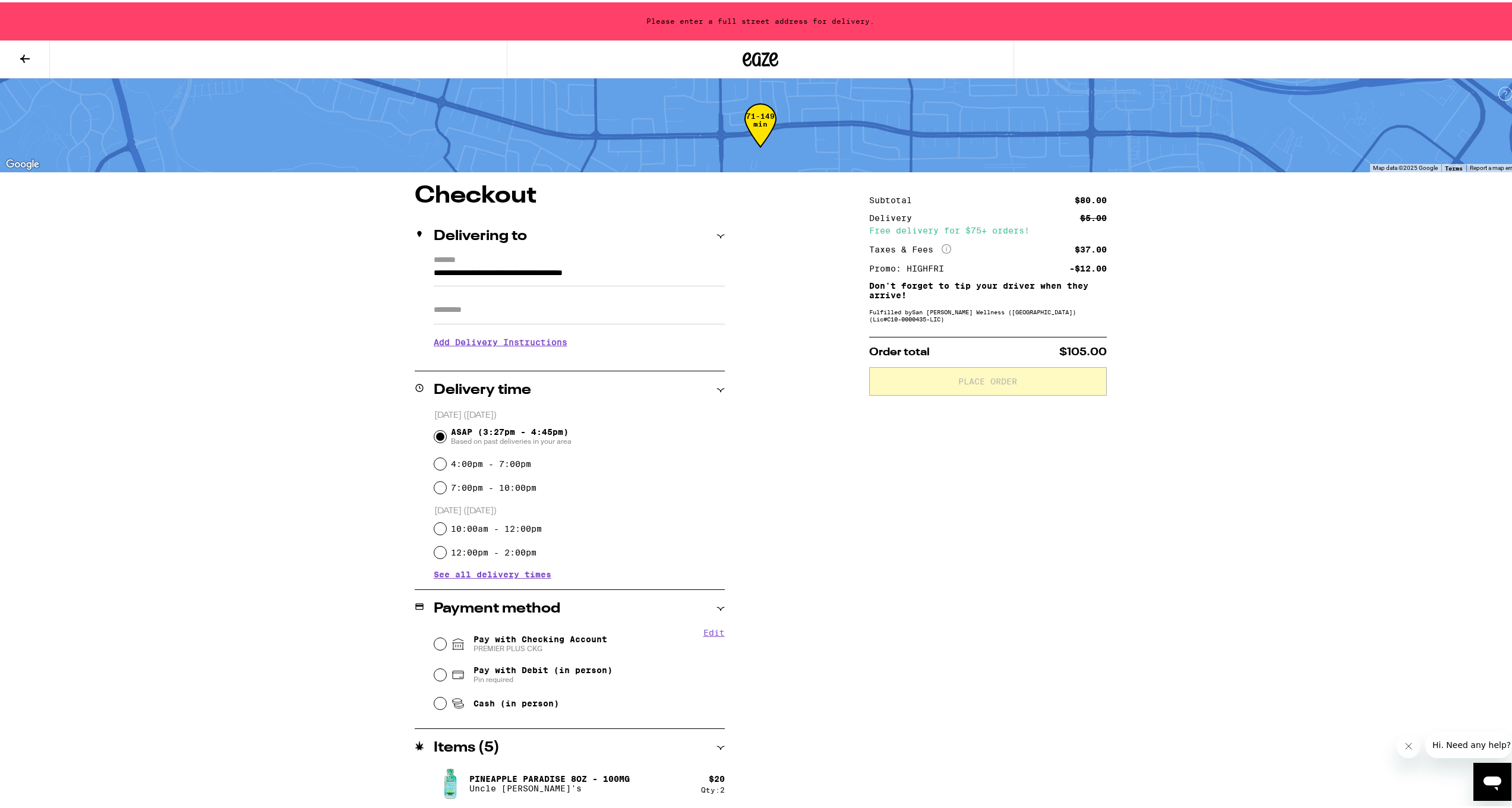
type input "**********"
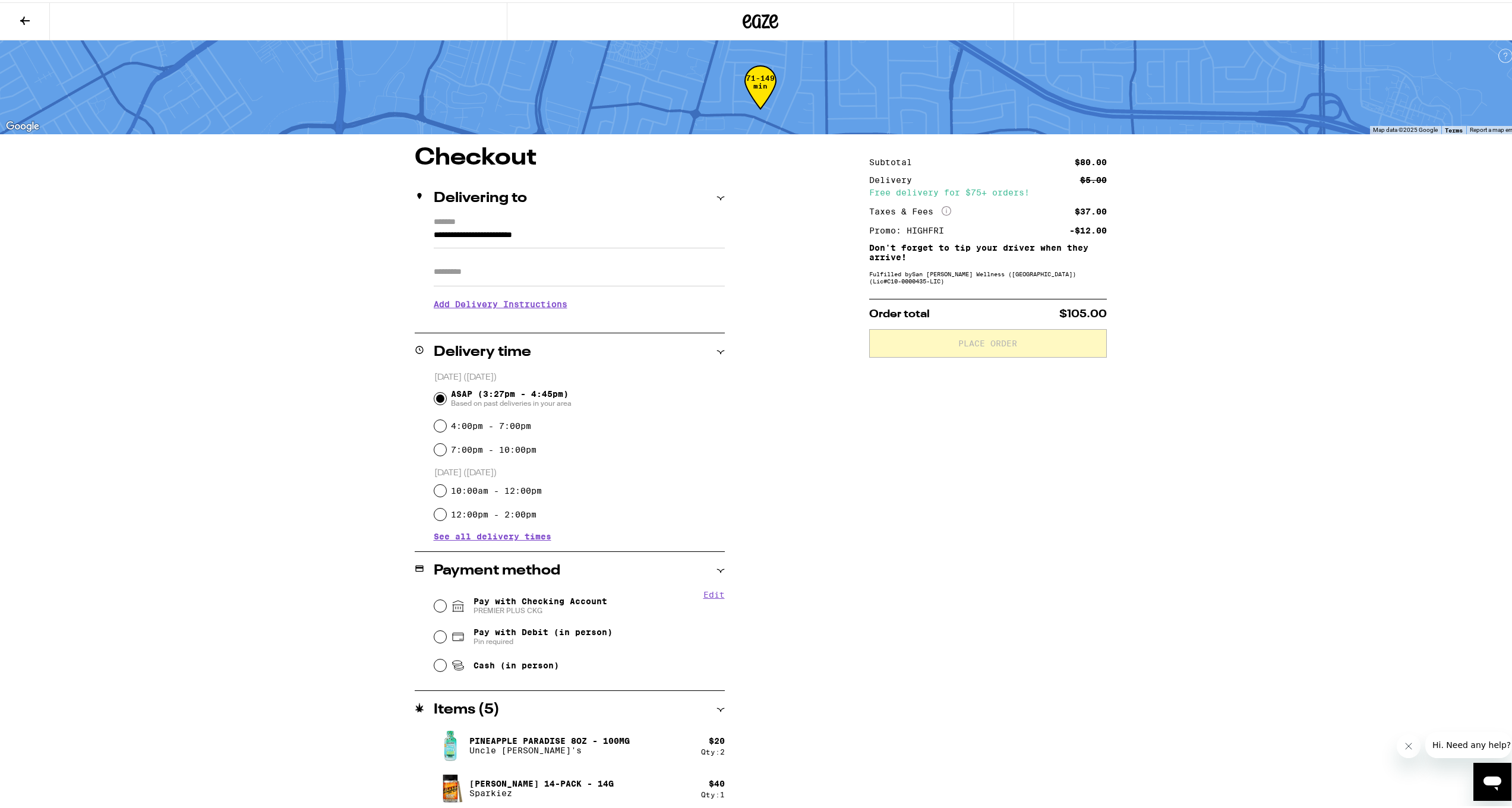
scroll to position [47, 0]
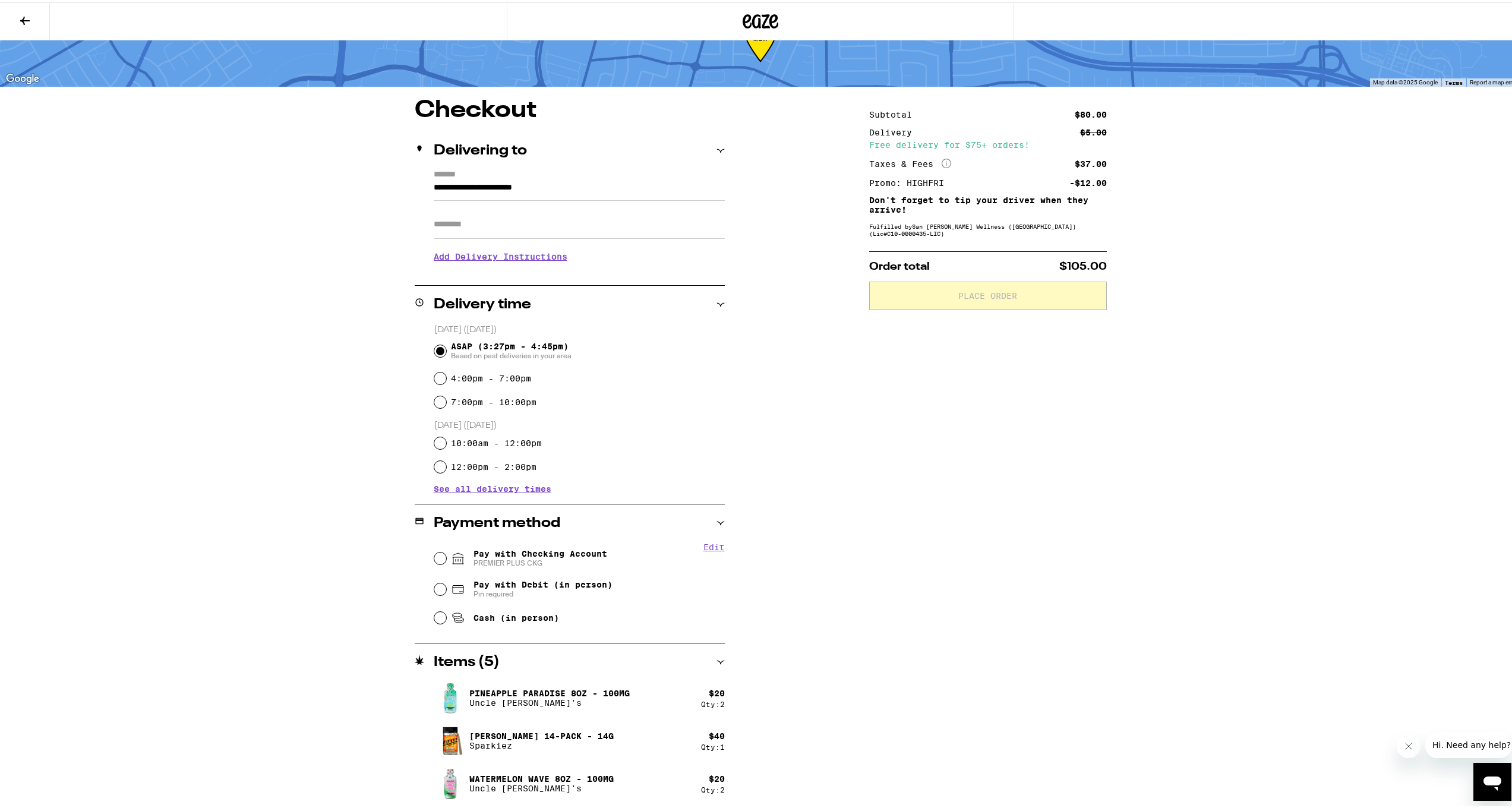
click at [435, 588] on input "Pay with Debit (in person) Pin required" at bounding box center [440, 587] width 12 height 12
radio input "true"
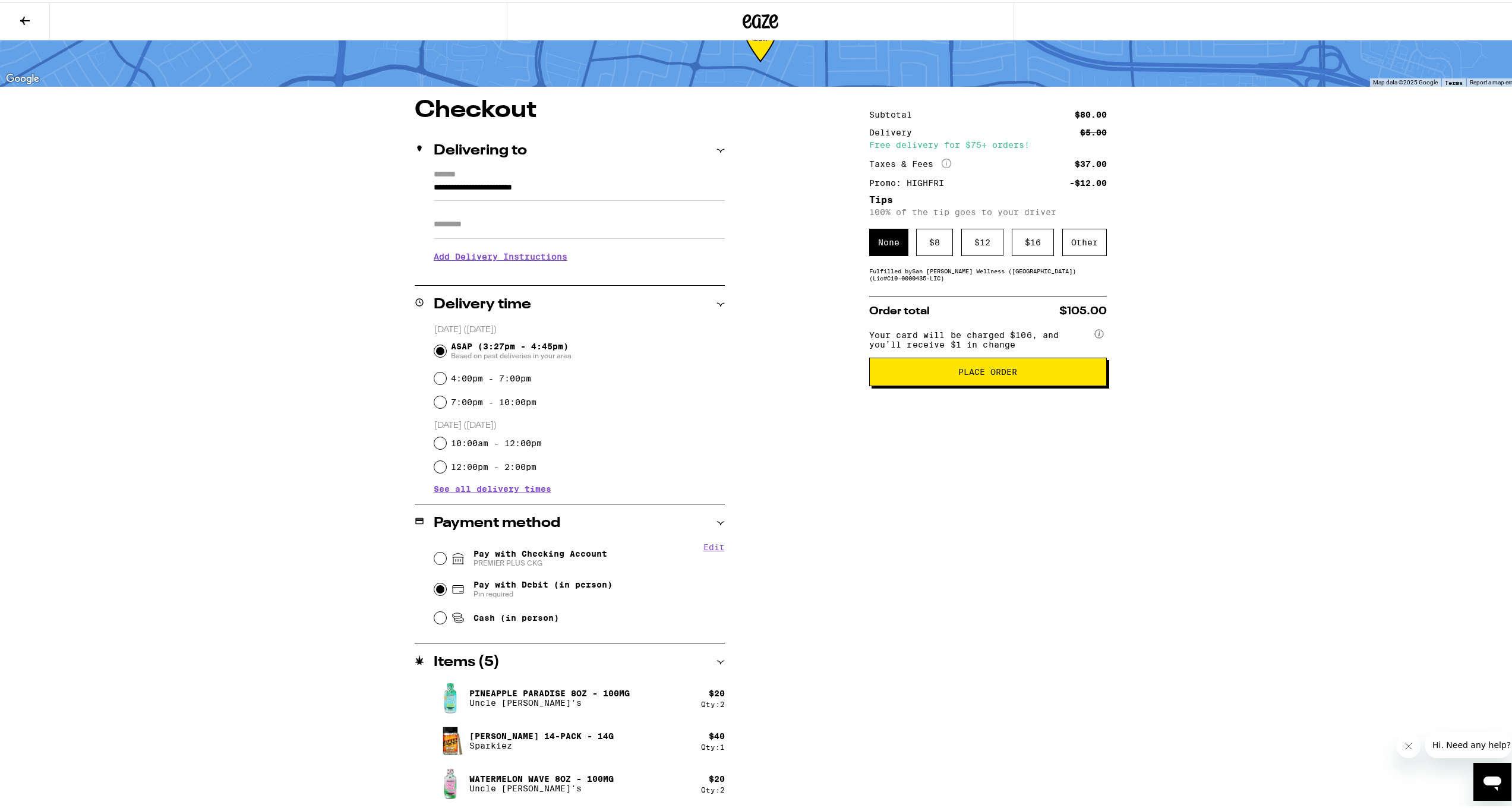
click at [918, 383] on button "Place Order" at bounding box center [987, 369] width 238 height 28
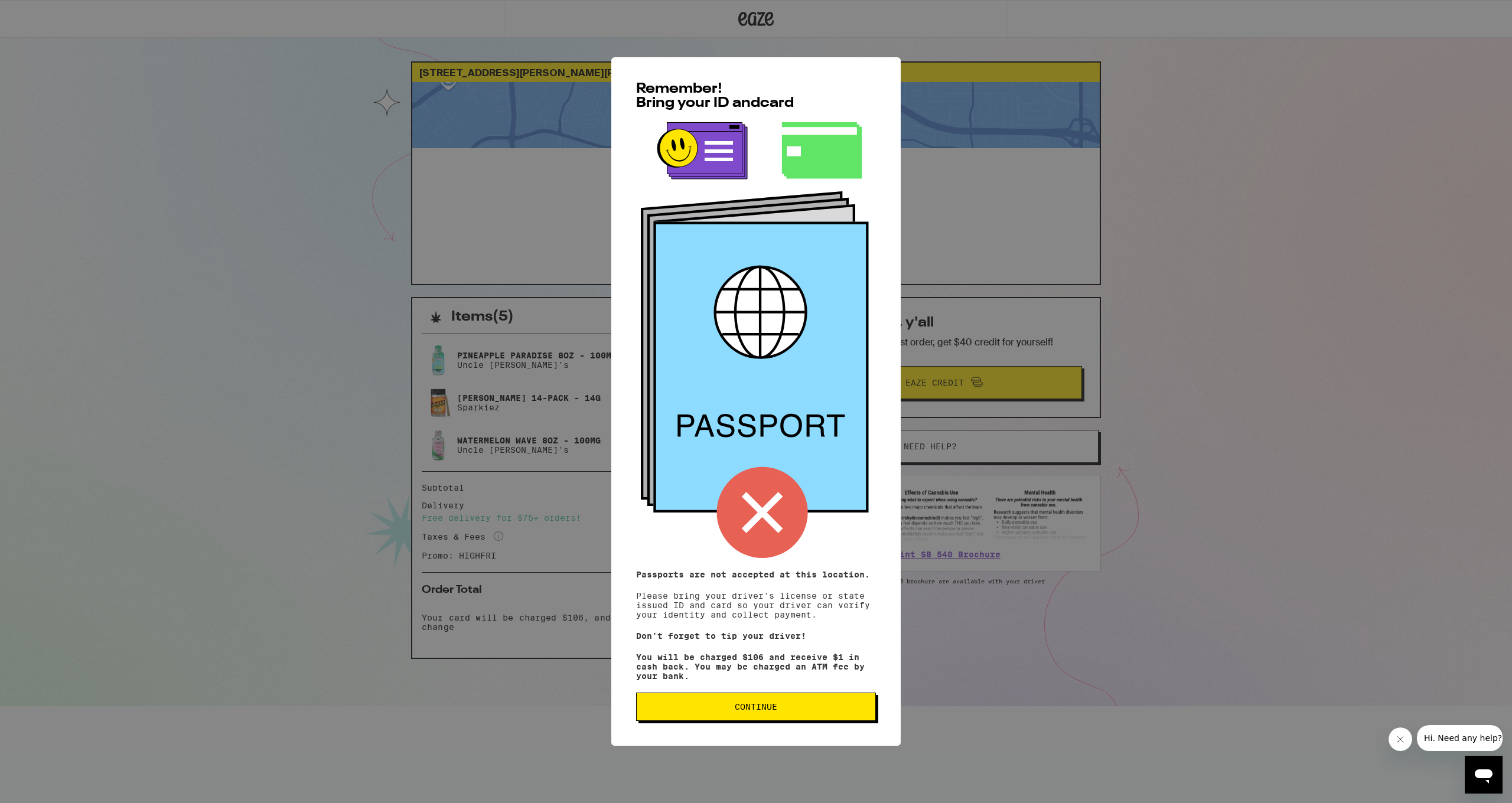
click at [843, 693] on button "Continue" at bounding box center [756, 707] width 240 height 28
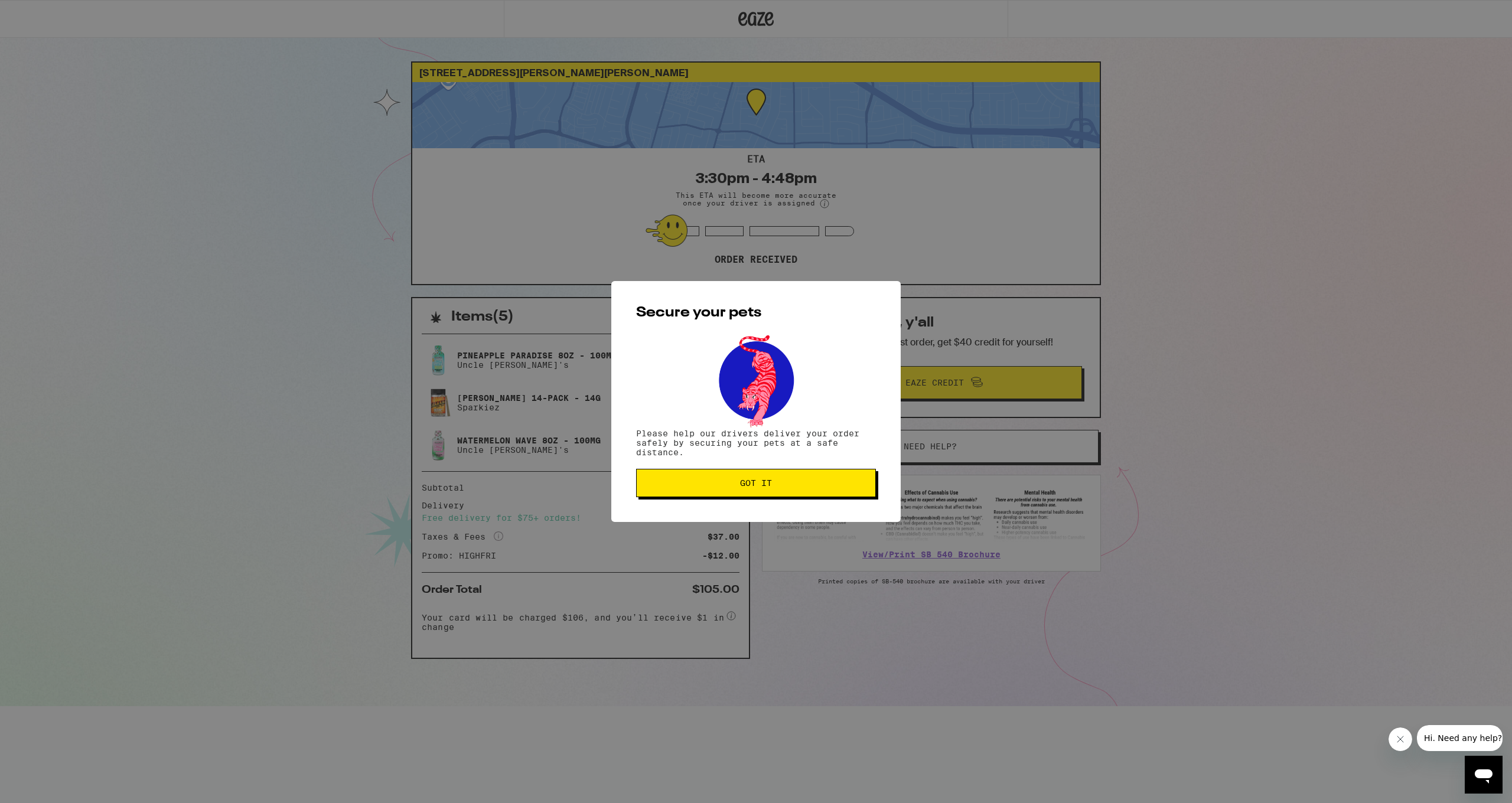
click at [837, 490] on button "Got it" at bounding box center [756, 482] width 240 height 28
